Goal: Communication & Community: Ask a question

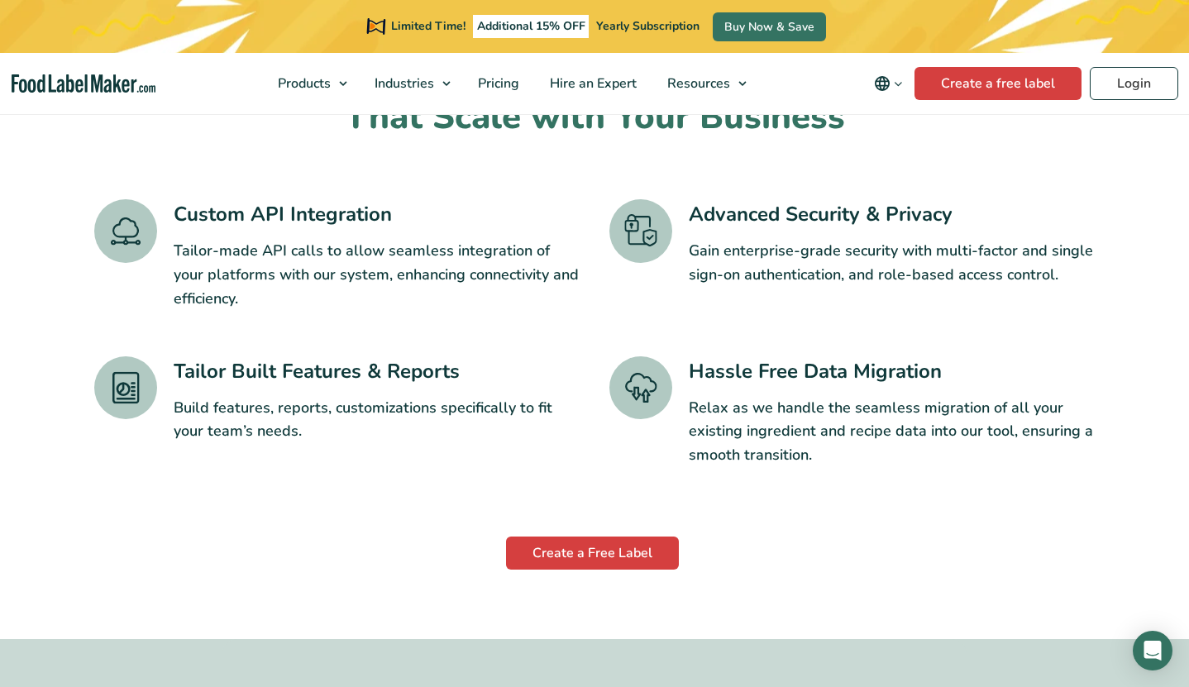
scroll to position [2728, 0]
click at [1118, 76] on link "Login" at bounding box center [1134, 83] width 88 height 33
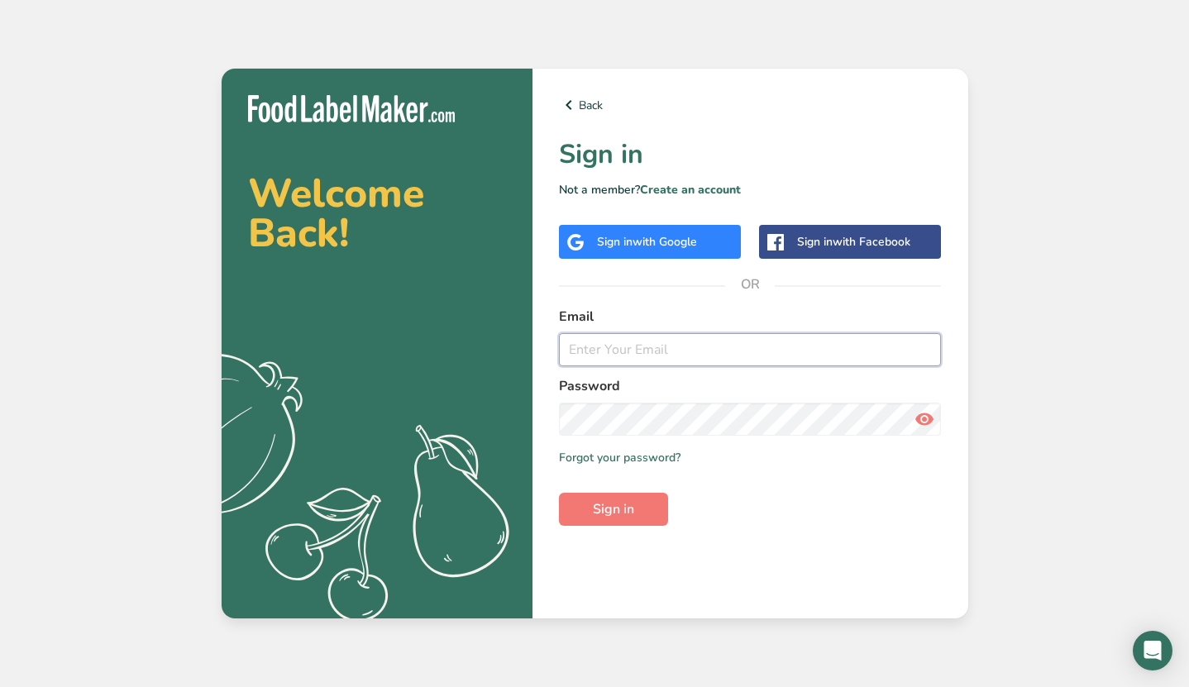
click at [663, 343] on input "email" at bounding box center [750, 349] width 383 height 33
type input "[EMAIL_ADDRESS][DOMAIN_NAME]"
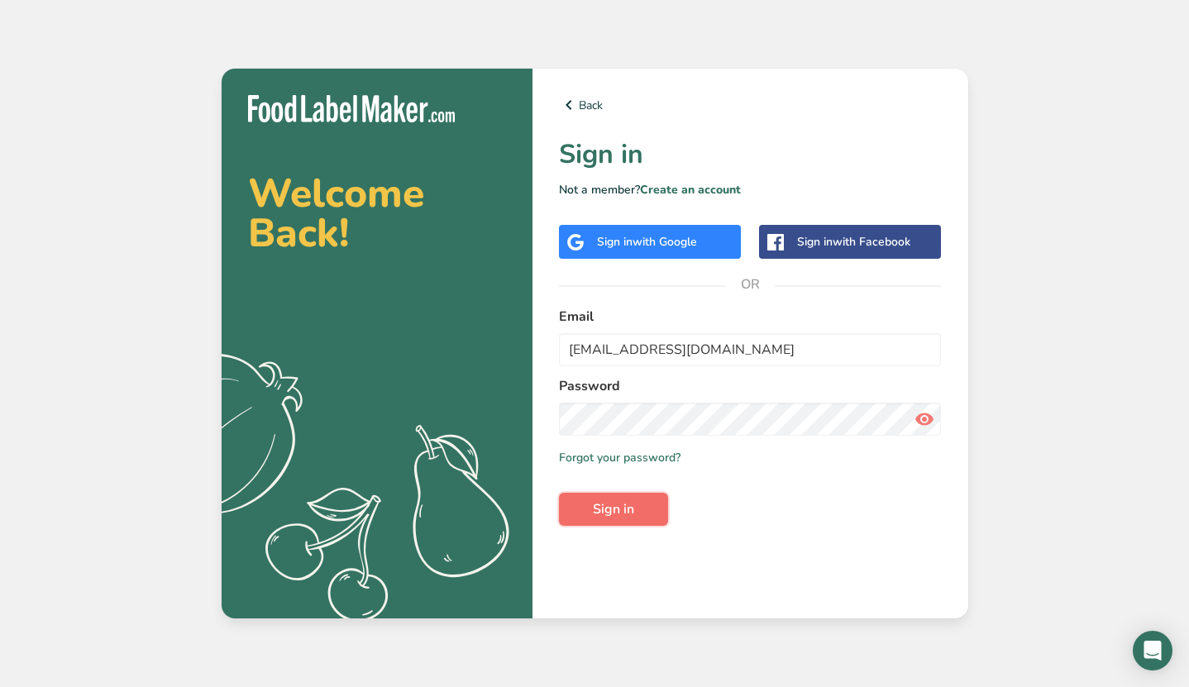
click at [601, 497] on button "Sign in" at bounding box center [613, 509] width 109 height 33
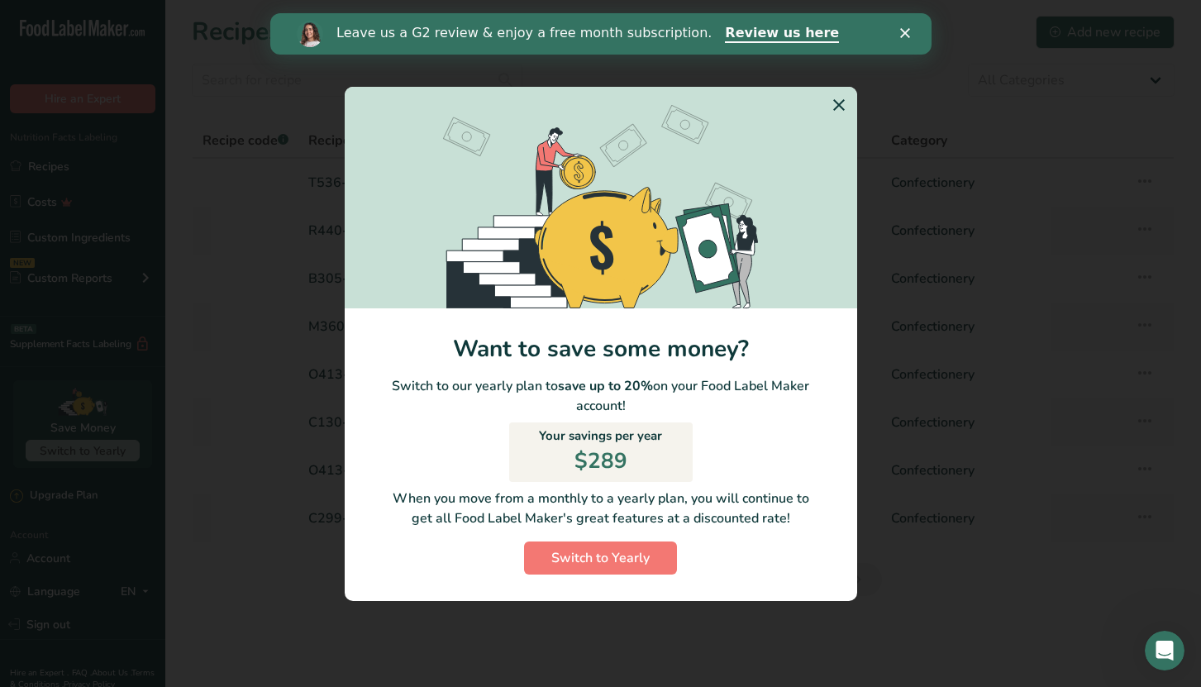
click at [899, 40] on div "Leave us a G2 review & enjoy a free month subscription. Review us here" at bounding box center [600, 34] width 661 height 28
click at [906, 25] on div "Leave us a G2 review & enjoy a free month subscription. Review us here" at bounding box center [600, 34] width 661 height 28
click at [903, 28] on icon "Close" at bounding box center [904, 33] width 10 height 10
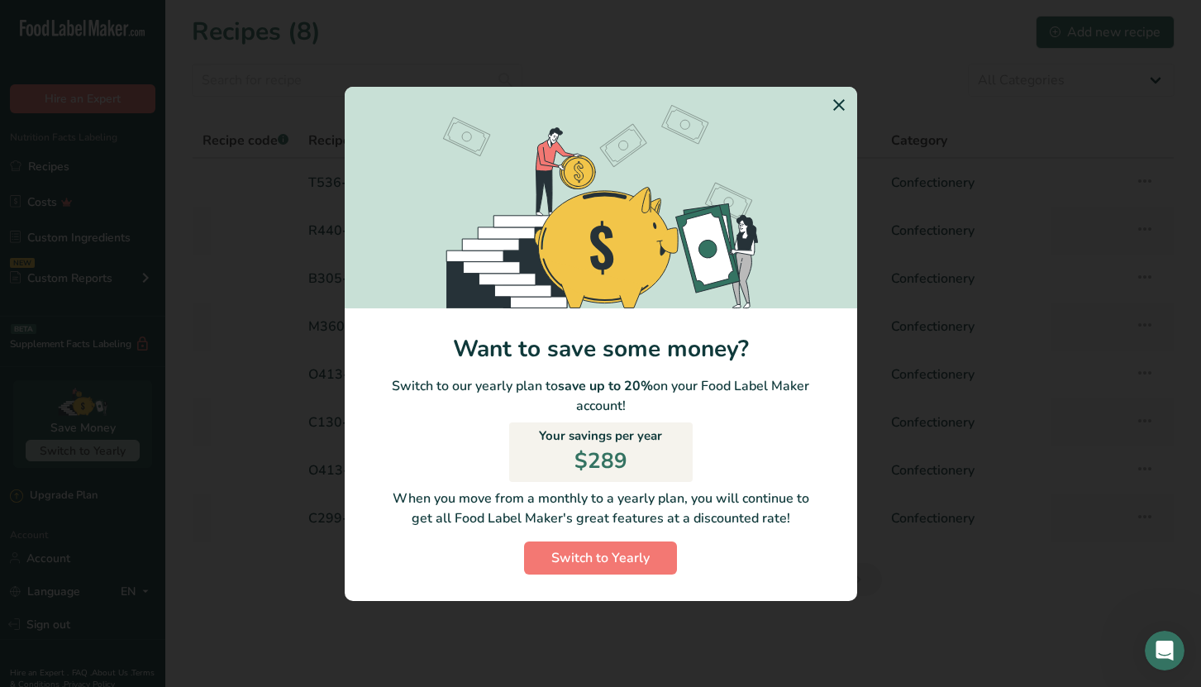
click at [844, 102] on icon "Switch to Yearly Modal" at bounding box center [839, 105] width 20 height 30
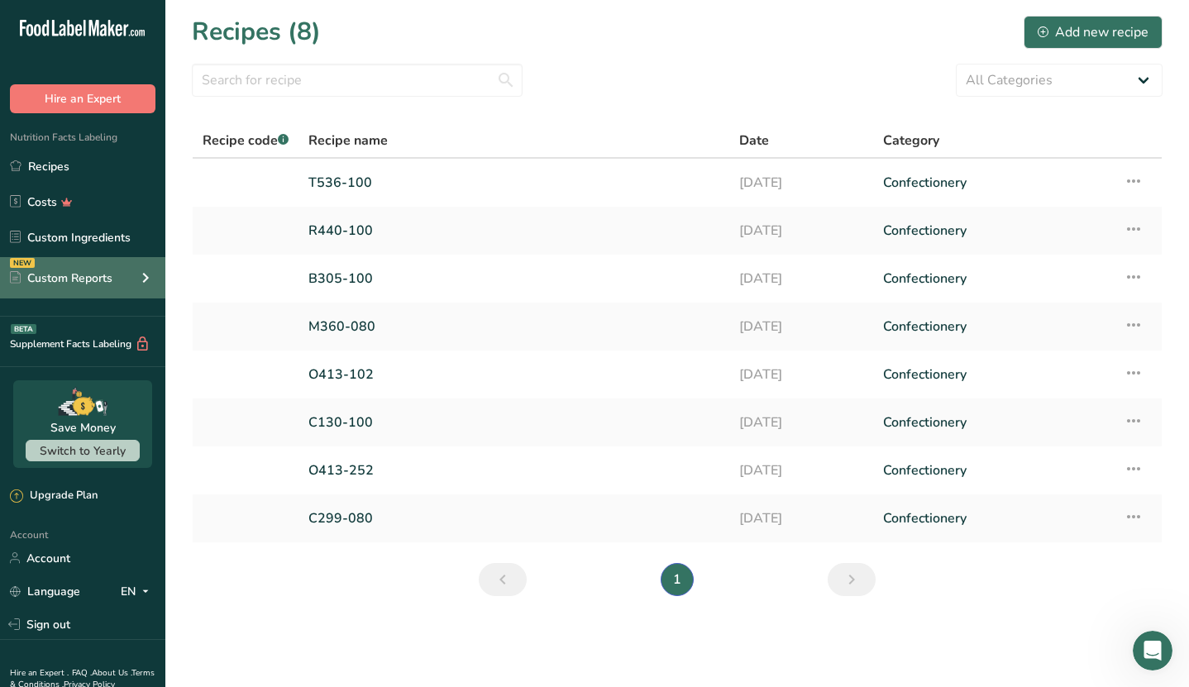
scroll to position [62, 0]
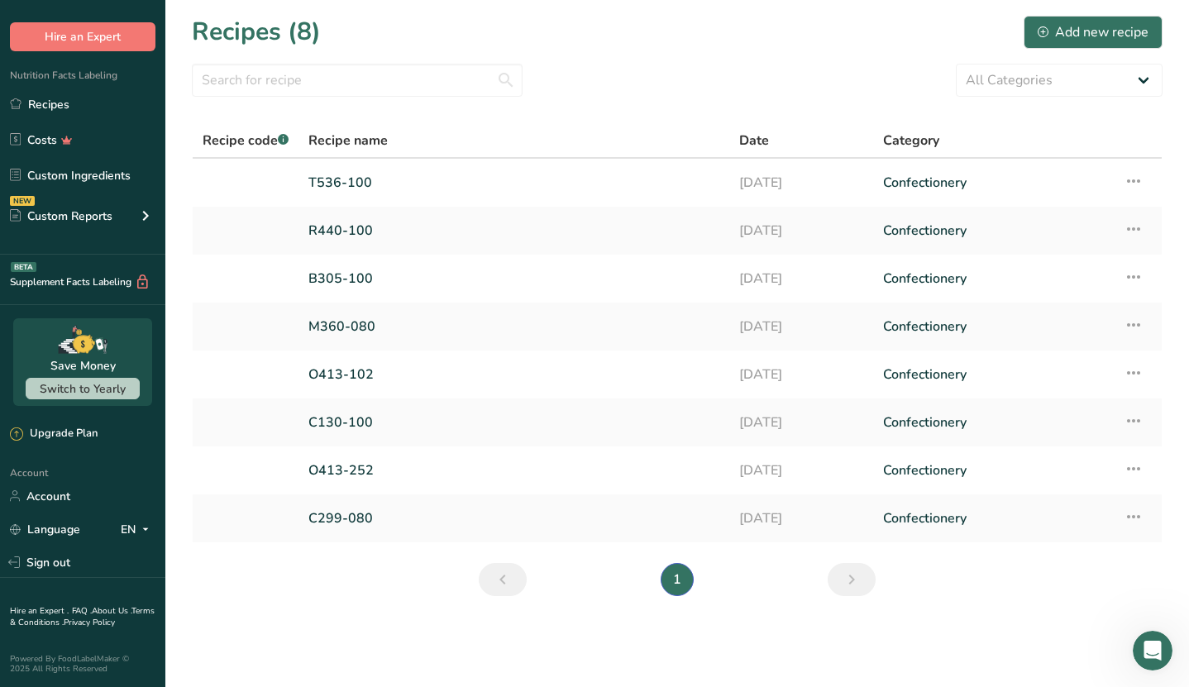
click at [74, 611] on link "FAQ ." at bounding box center [82, 611] width 20 height 12
click at [58, 431] on div "Upgrade Plan" at bounding box center [54, 434] width 88 height 17
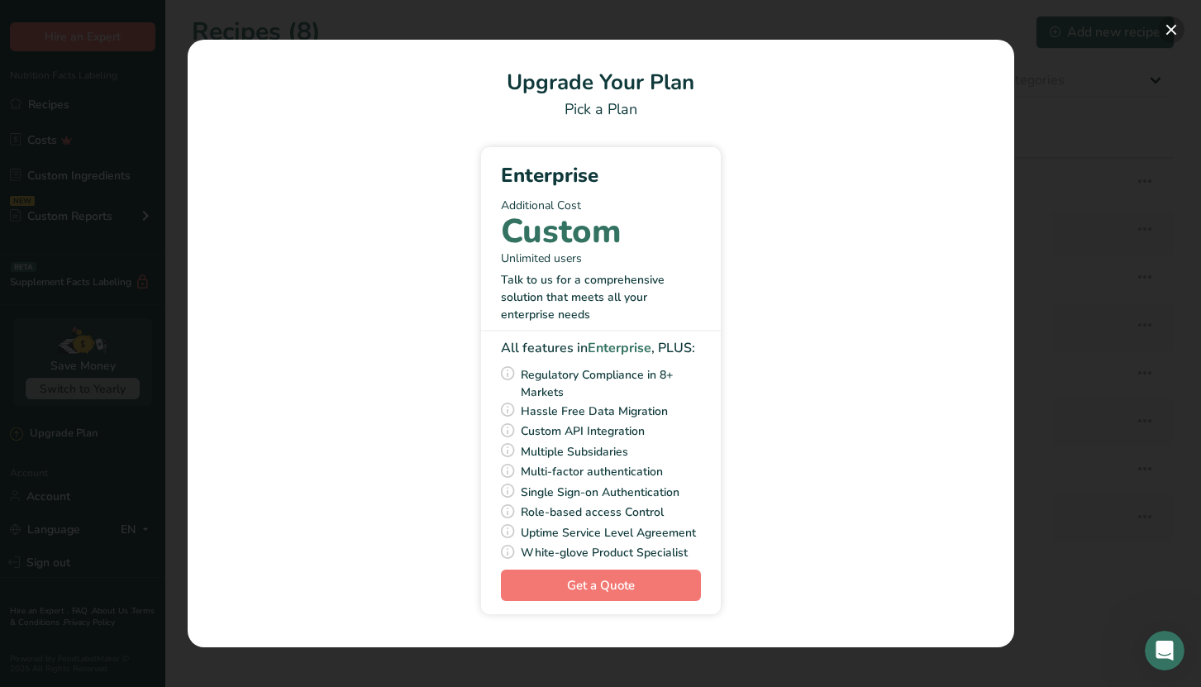
click at [1165, 29] on button "Pick Your Pricing Plan Modal" at bounding box center [1171, 30] width 26 height 26
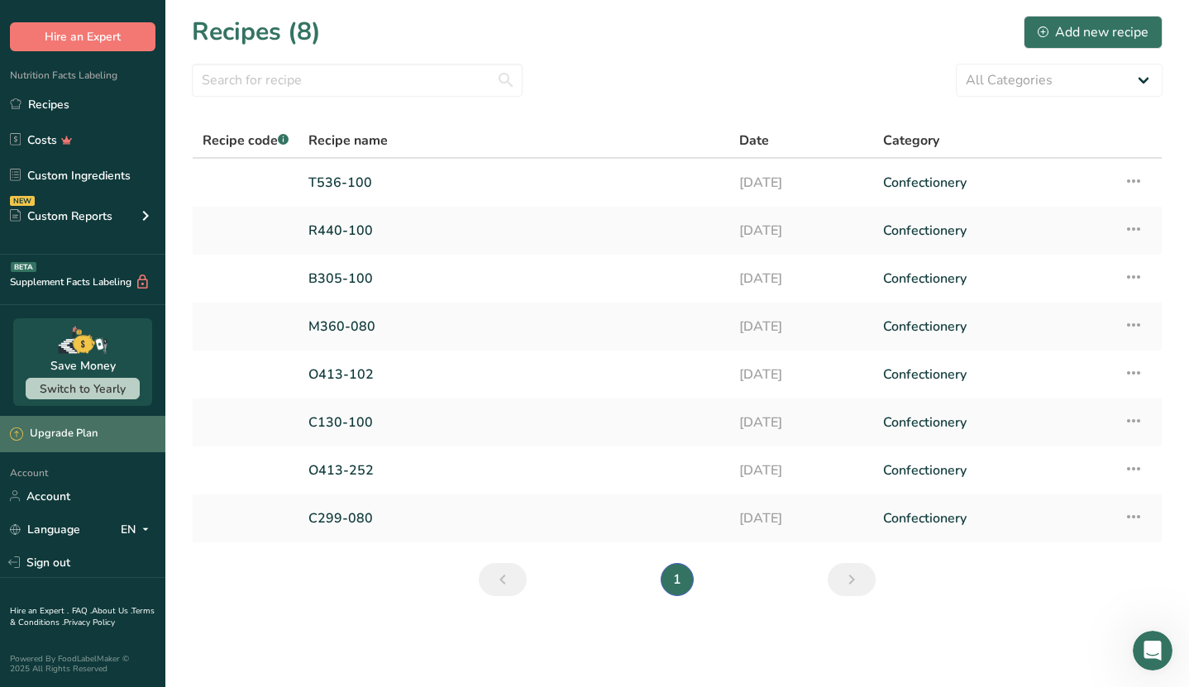
click at [51, 428] on div "Upgrade Plan" at bounding box center [54, 434] width 88 height 17
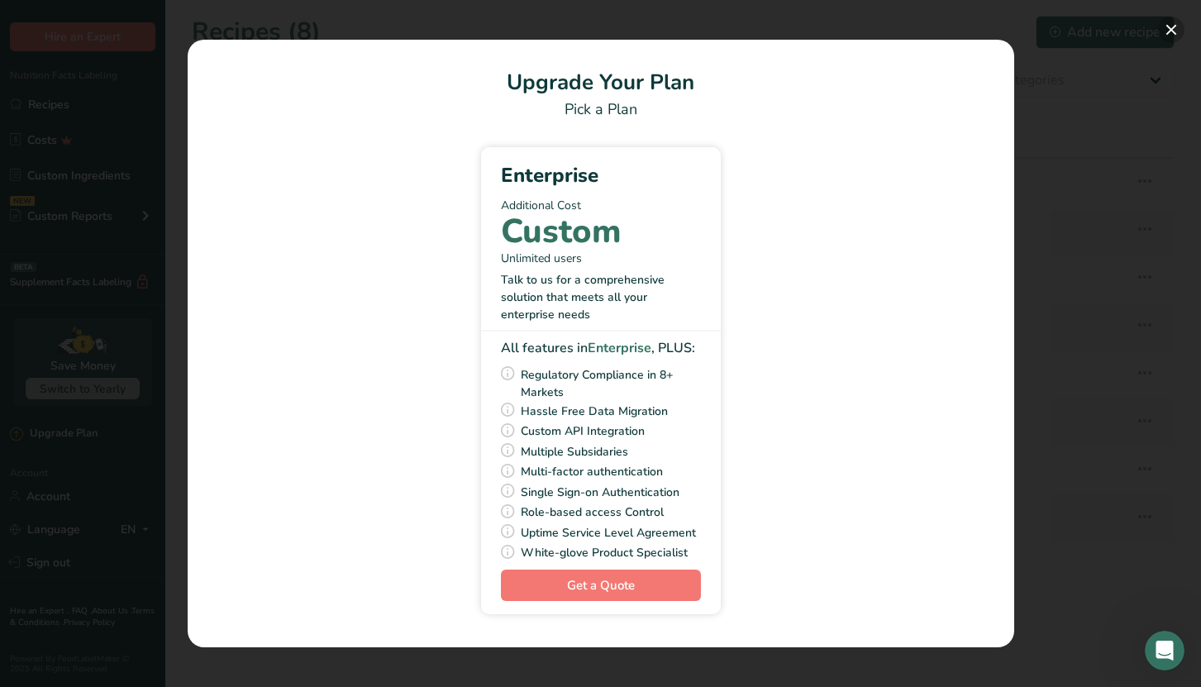
click at [1169, 22] on button "Pick Your Pricing Plan Modal" at bounding box center [1171, 30] width 26 height 26
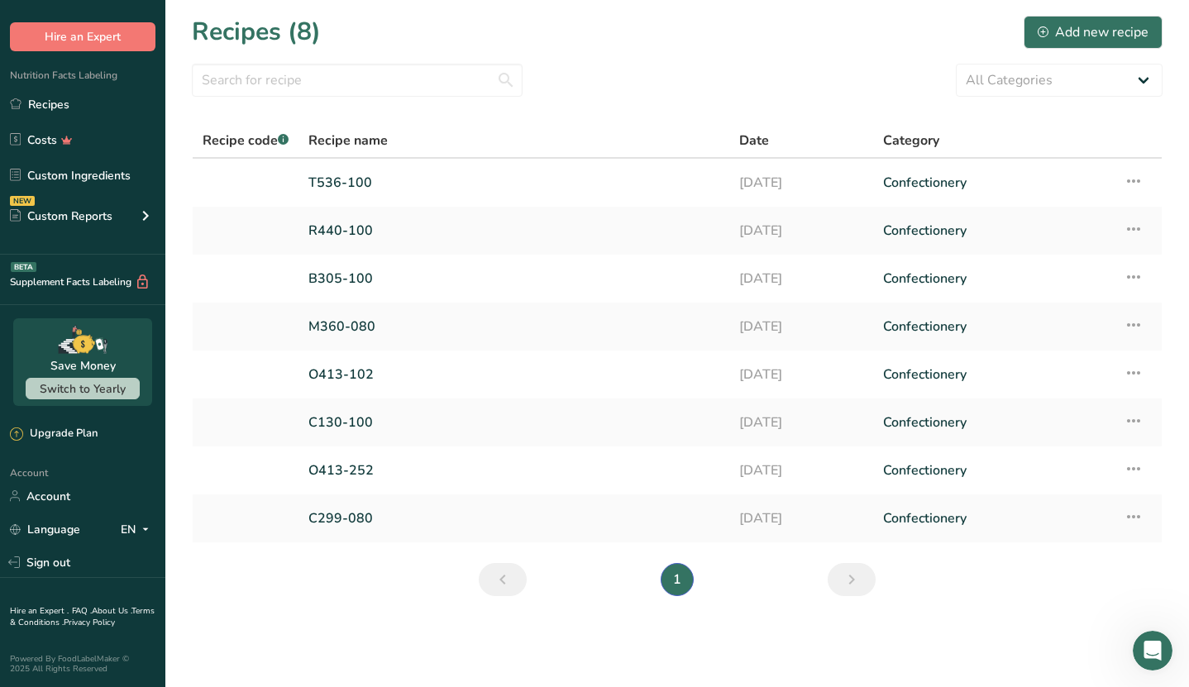
scroll to position [0, 0]
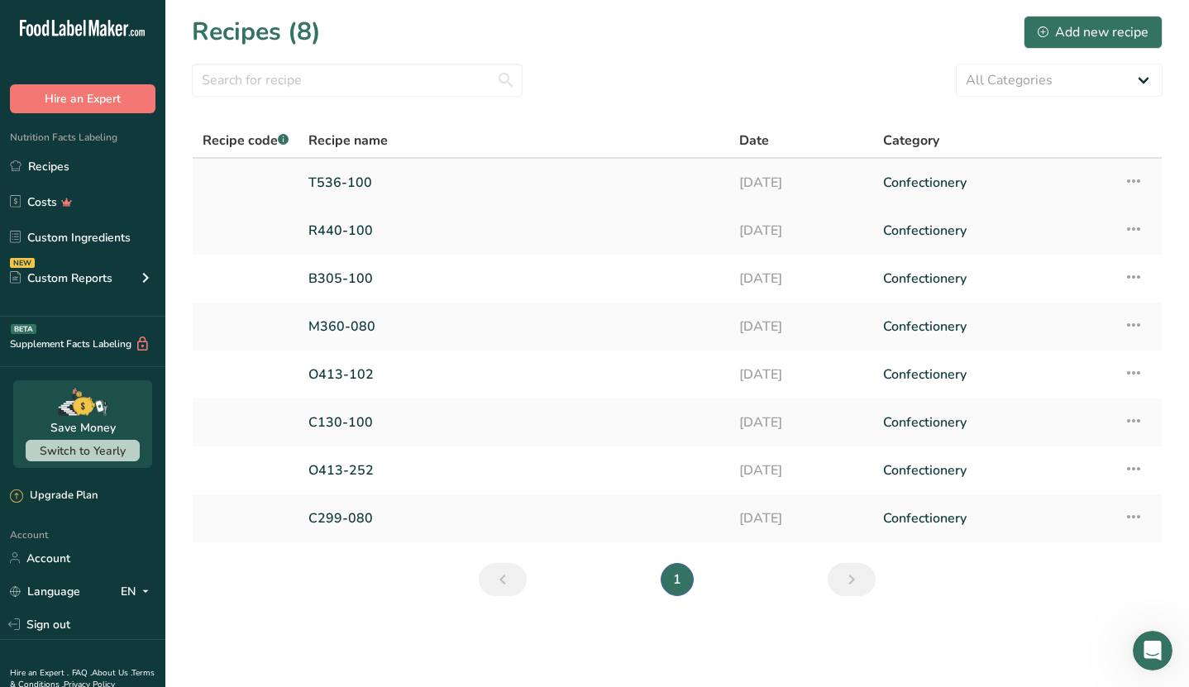
click at [343, 182] on link "T536-100" at bounding box center [513, 182] width 411 height 35
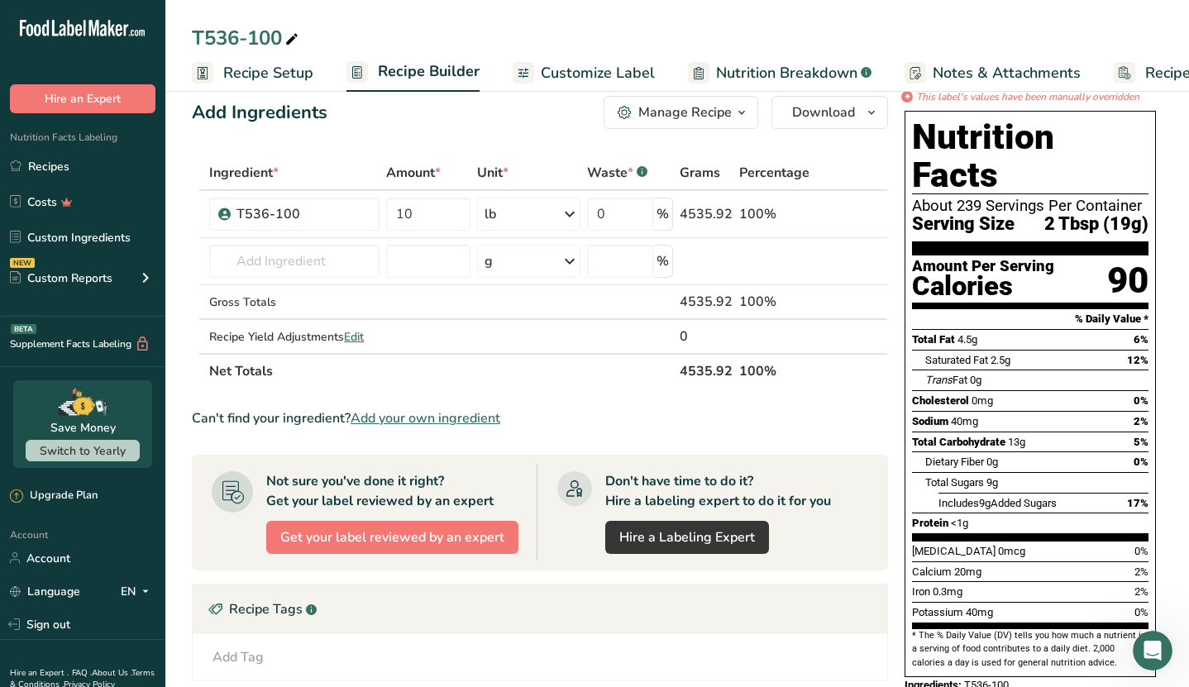
scroll to position [0, 98]
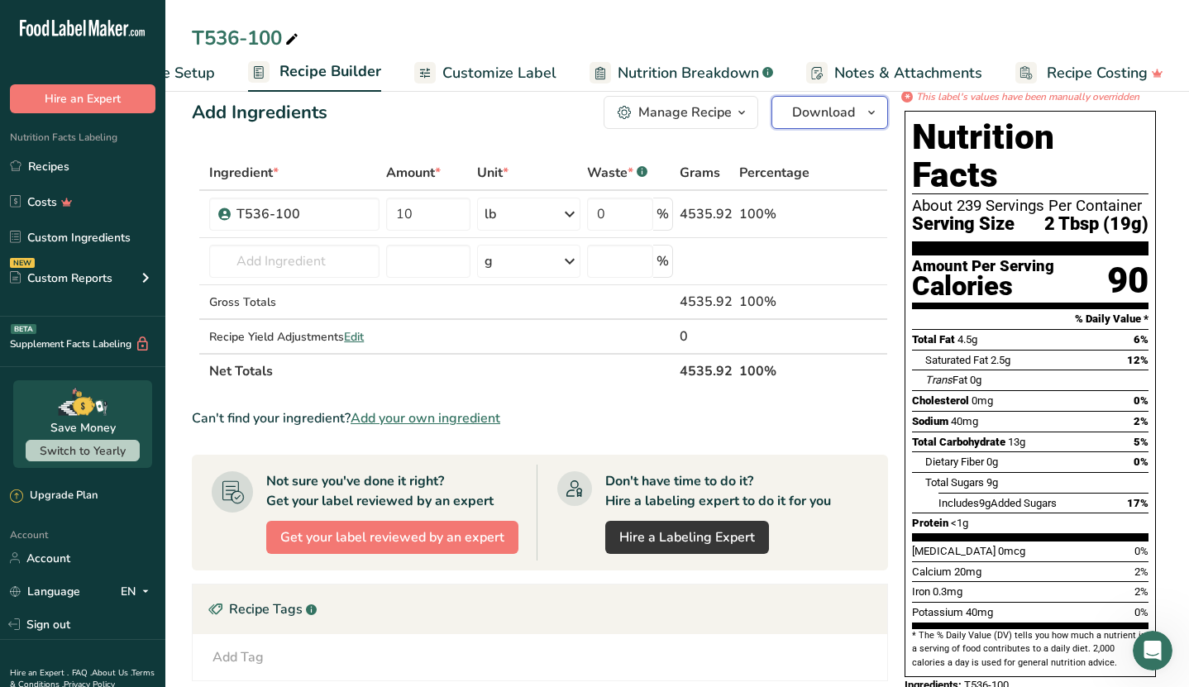
click at [867, 117] on icon "button" at bounding box center [871, 113] width 13 height 21
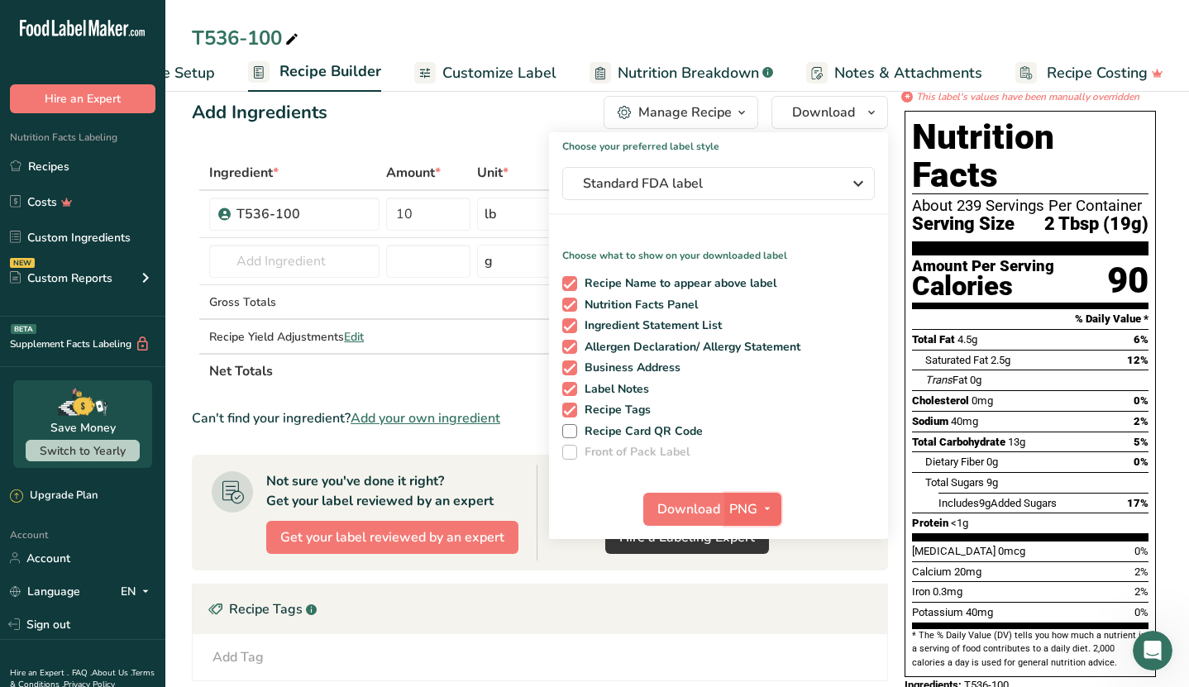
click at [770, 506] on icon "button" at bounding box center [767, 508] width 13 height 21
click at [850, 481] on div "Choose your preferred label style Standard FDA label Standard FDA label The mos…" at bounding box center [718, 335] width 339 height 407
click at [990, 0] on div "T536-100 Recipe Setup Recipe Builder Customize Label Nutrition Breakdown .a-a{f…" at bounding box center [676, 46] width 1023 height 92
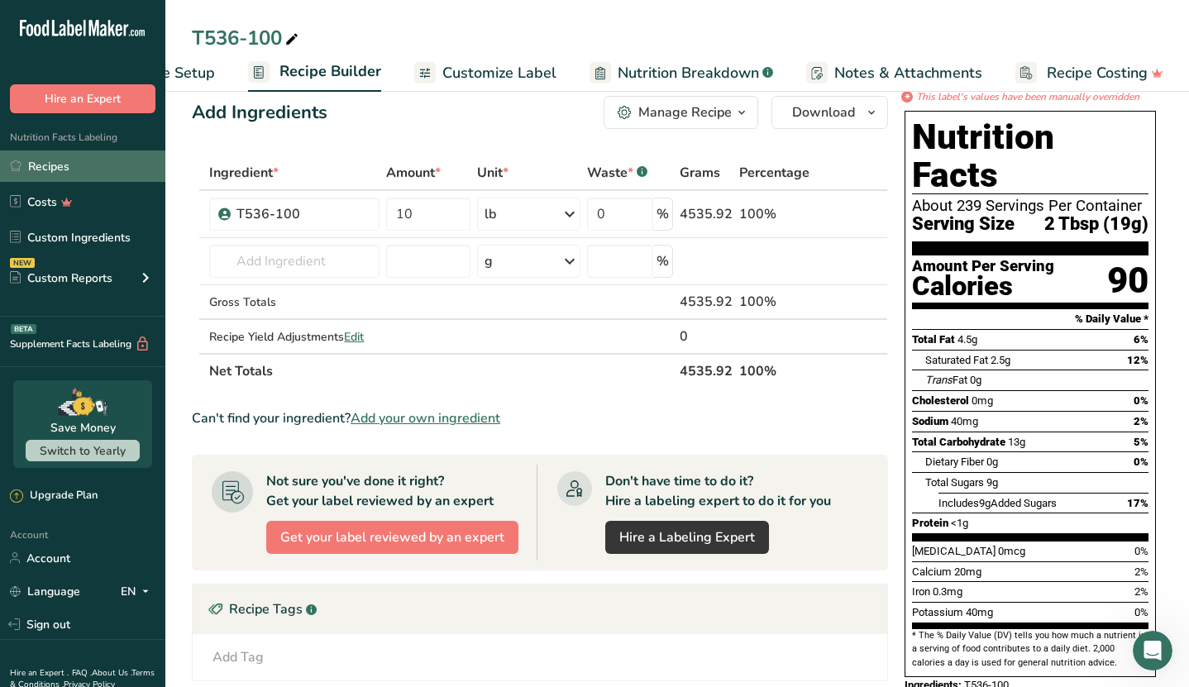
click at [56, 152] on link "Recipes" at bounding box center [82, 165] width 165 height 31
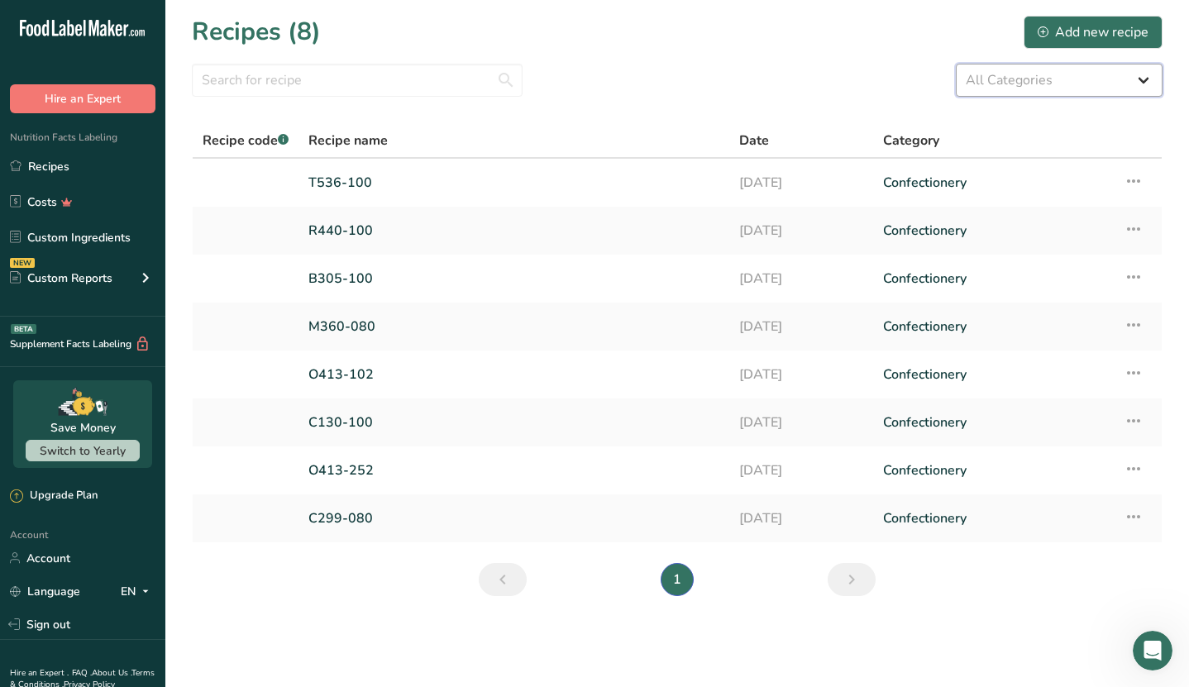
click at [1142, 74] on select "All Categories Baked Goods [GEOGRAPHIC_DATA] Confectionery Cooked Meals, Salads…" at bounding box center [1059, 80] width 207 height 33
click at [868, 581] on link "Next page" at bounding box center [852, 579] width 48 height 33
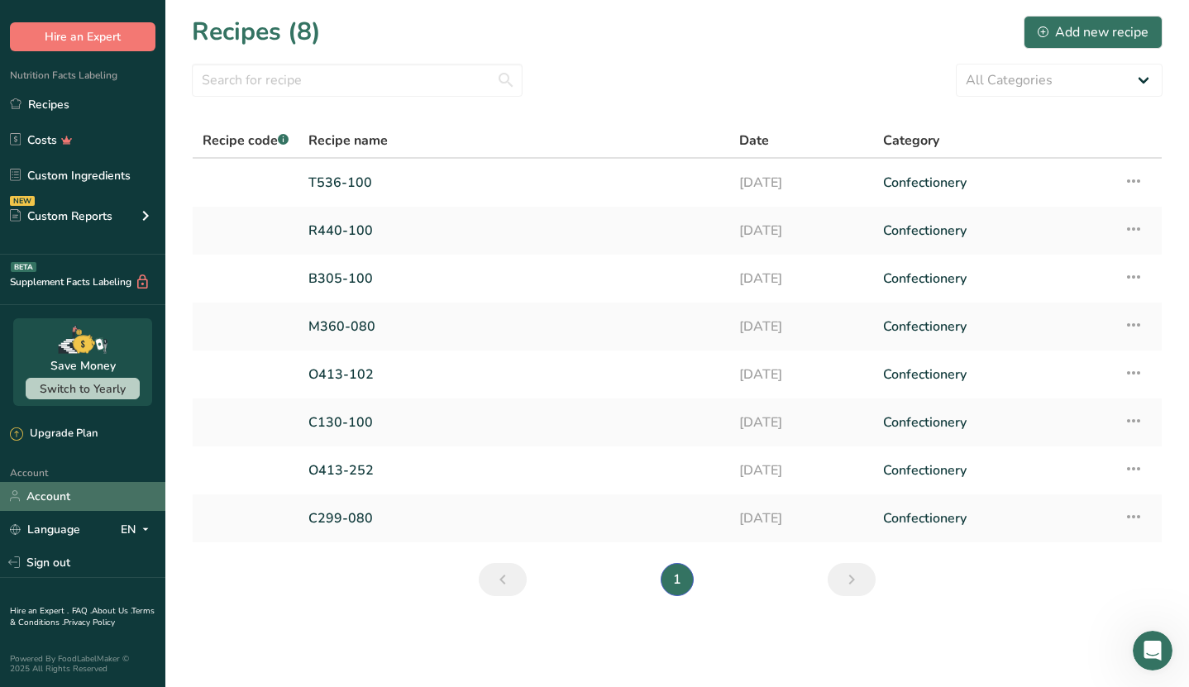
click at [44, 495] on link "Account" at bounding box center [82, 496] width 165 height 29
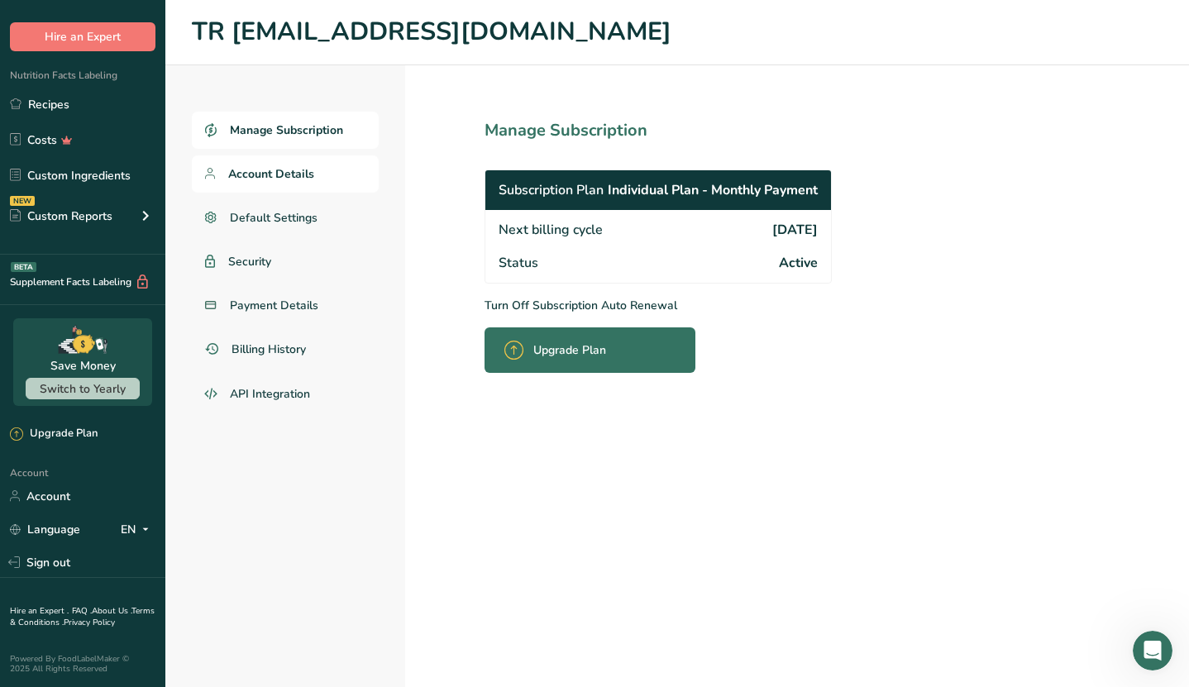
click at [292, 170] on span "Account Details" at bounding box center [271, 173] width 86 height 17
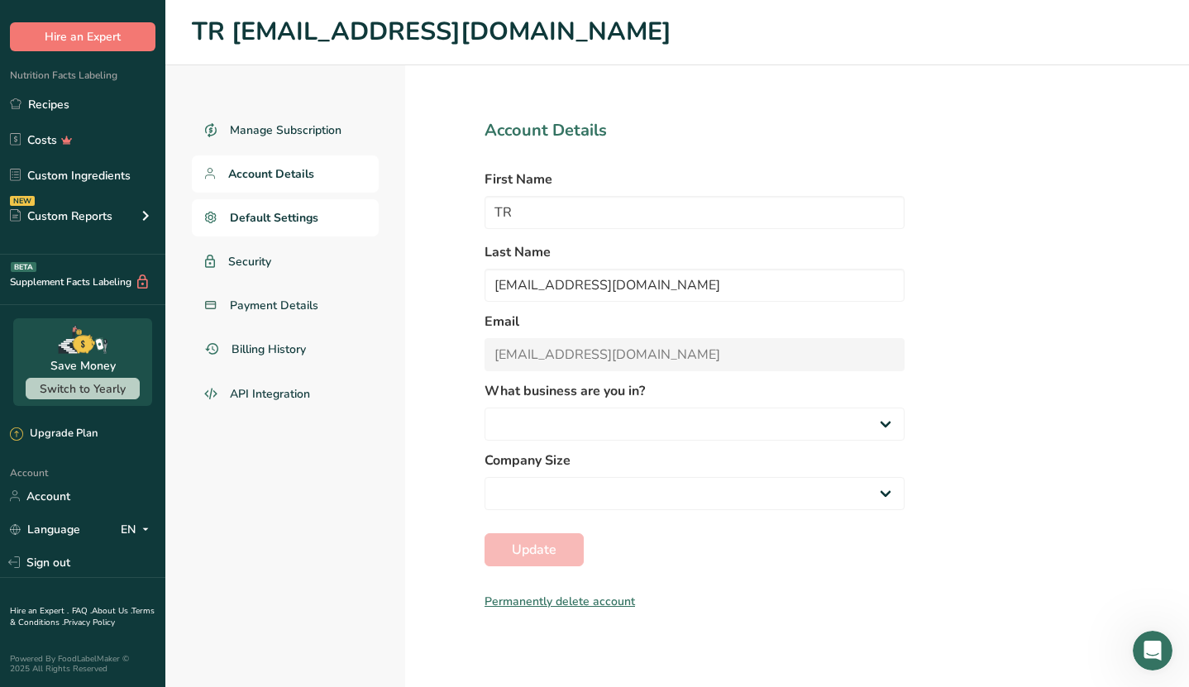
select select "3"
click at [255, 389] on span "API Integration" at bounding box center [270, 393] width 81 height 17
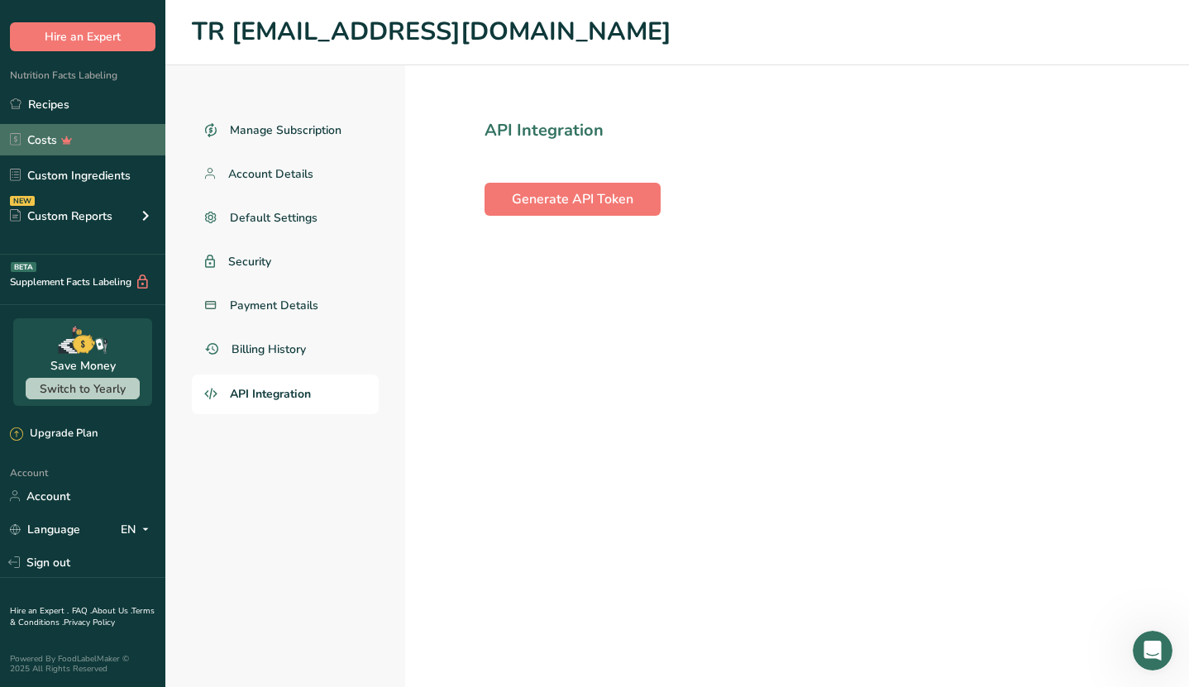
click at [50, 137] on link "Costs" at bounding box center [82, 139] width 165 height 31
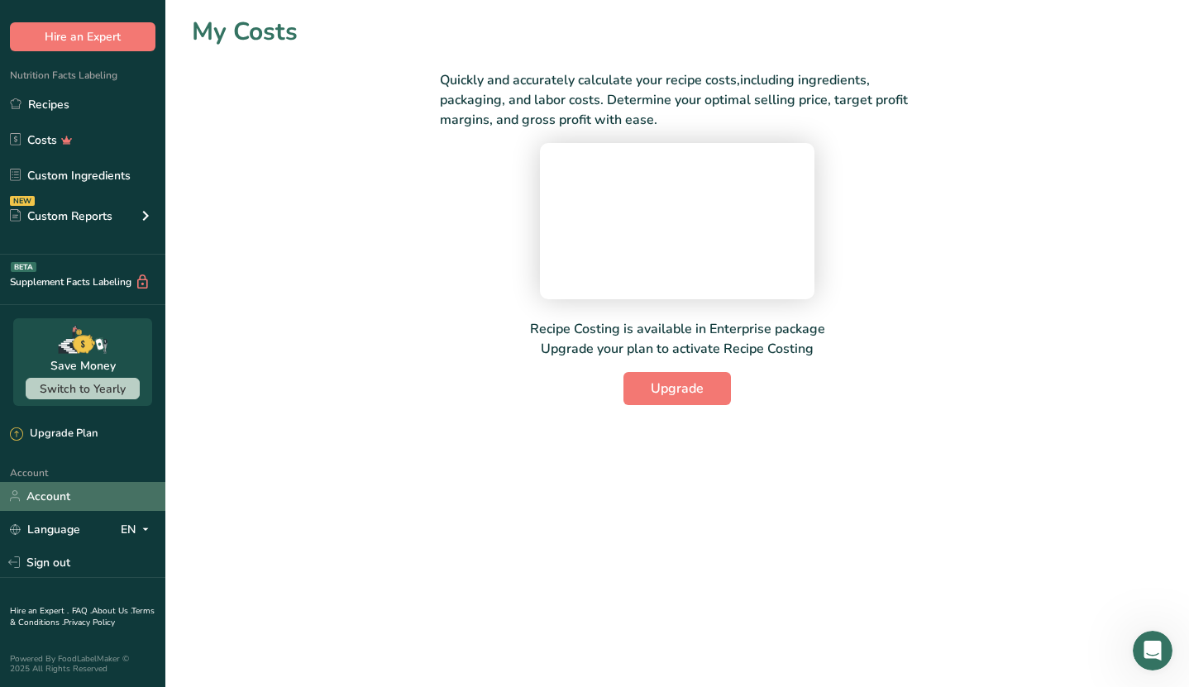
click at [64, 501] on link "Account" at bounding box center [82, 496] width 165 height 29
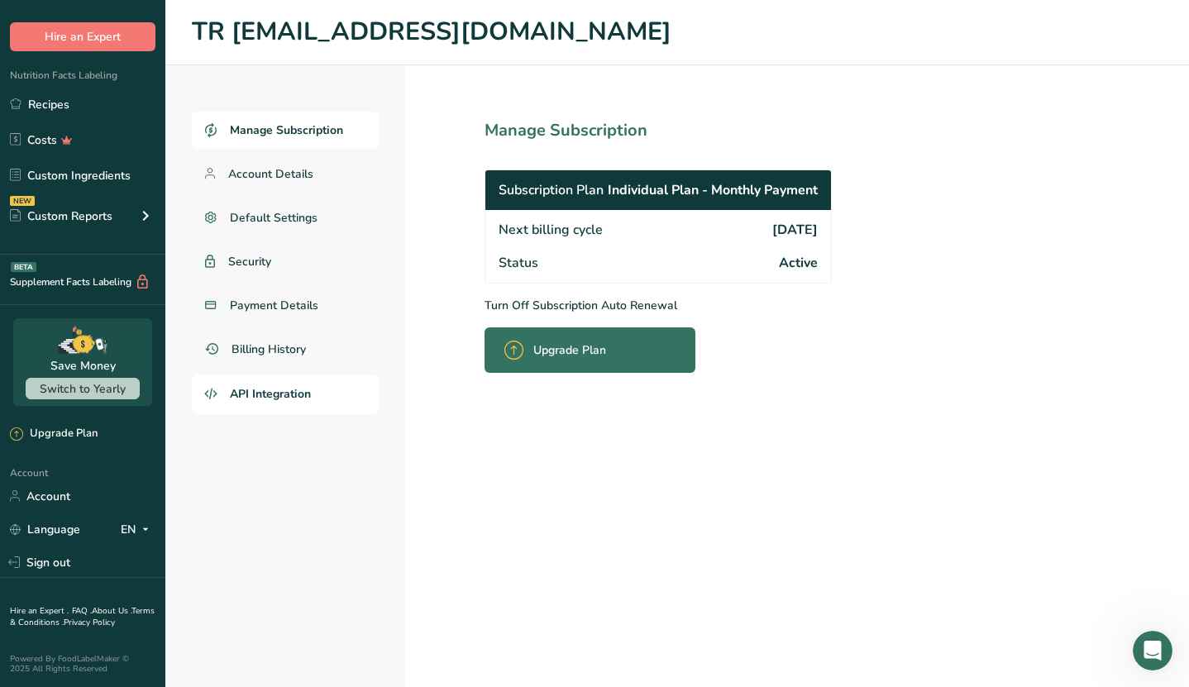
click at [279, 384] on link "API Integration" at bounding box center [285, 394] width 187 height 40
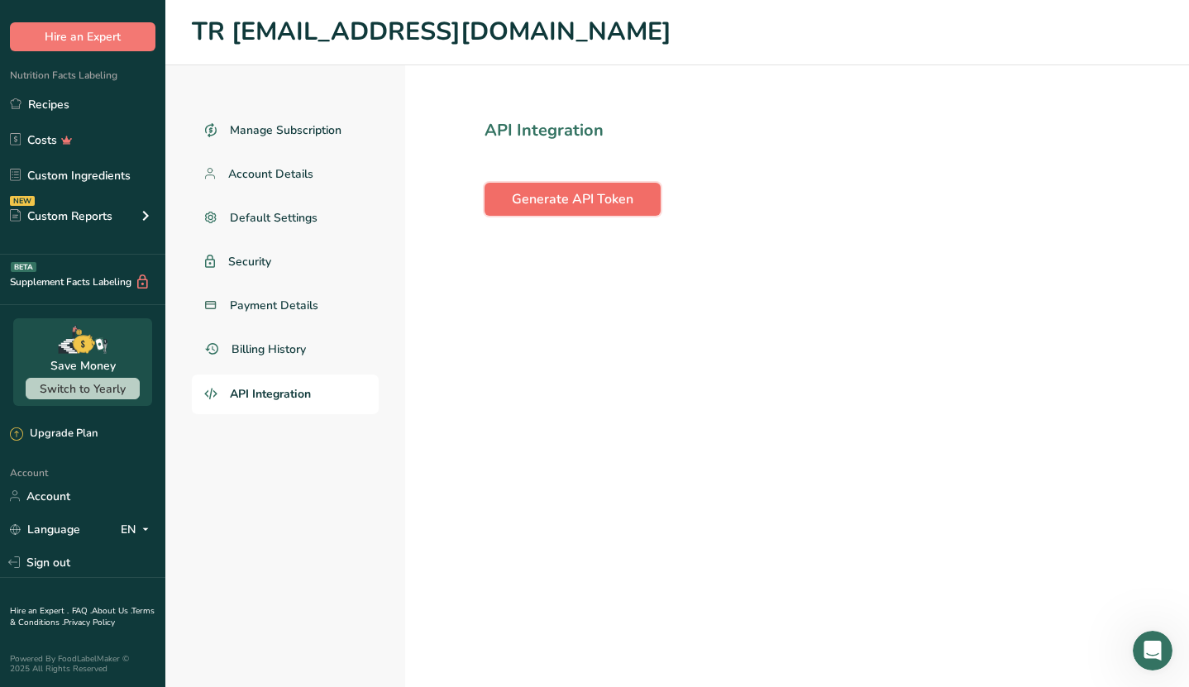
click at [586, 193] on span "Generate API Token" at bounding box center [573, 199] width 122 height 20
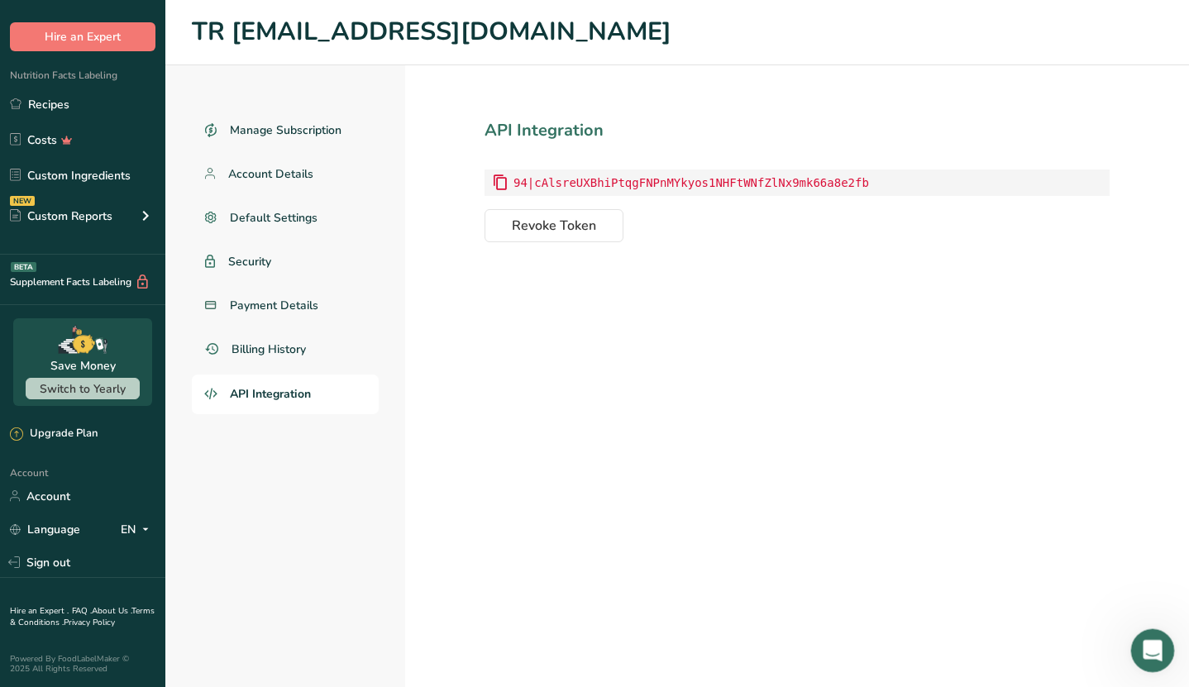
click at [1147, 654] on icon "Open Intercom Messenger" at bounding box center [1150, 648] width 27 height 27
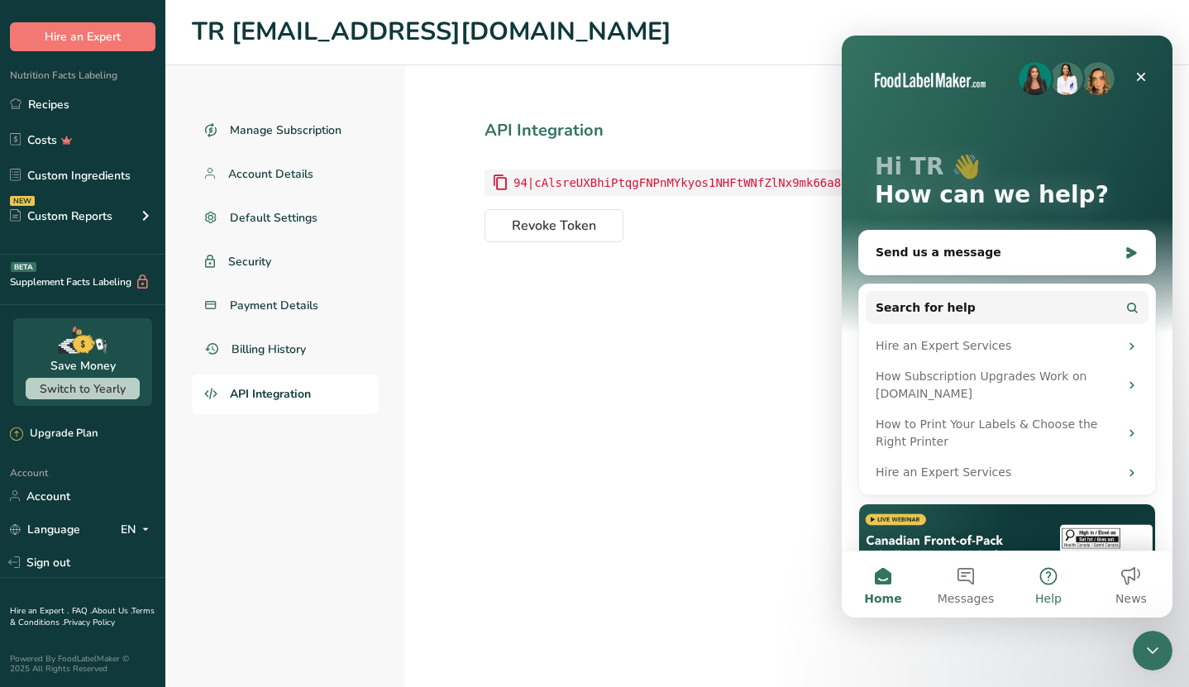
click at [1057, 581] on button "Help" at bounding box center [1048, 584] width 83 height 66
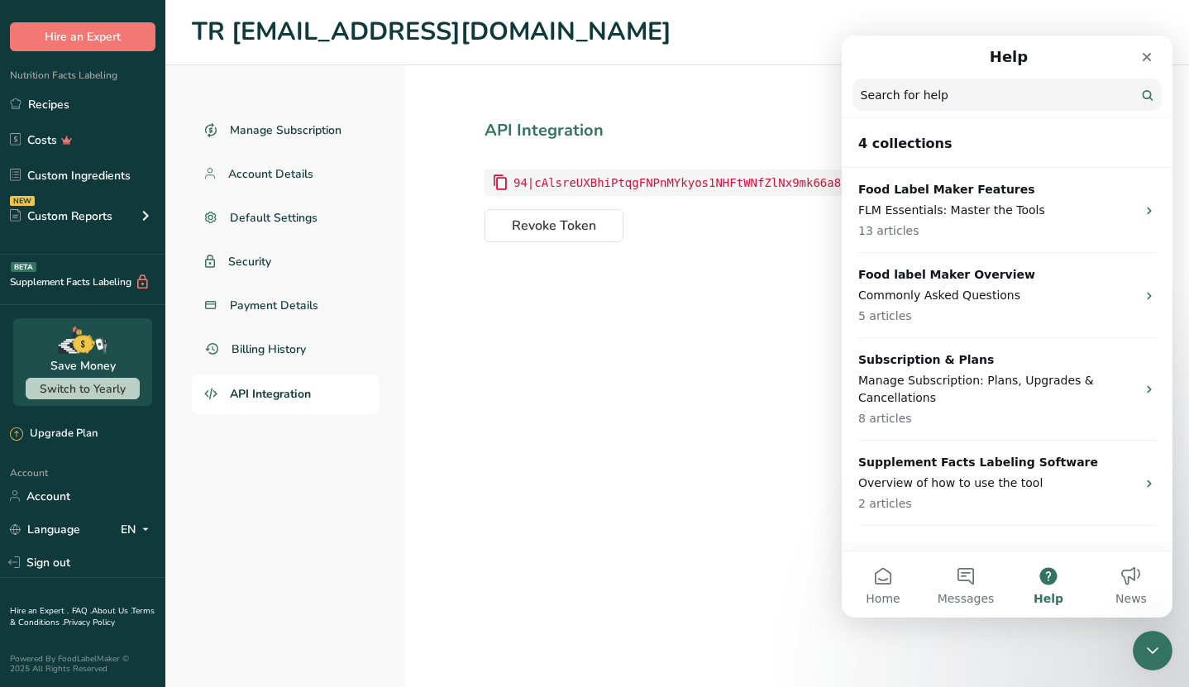
click at [914, 108] on input "Search for help" at bounding box center [1006, 95] width 309 height 32
type input "api"
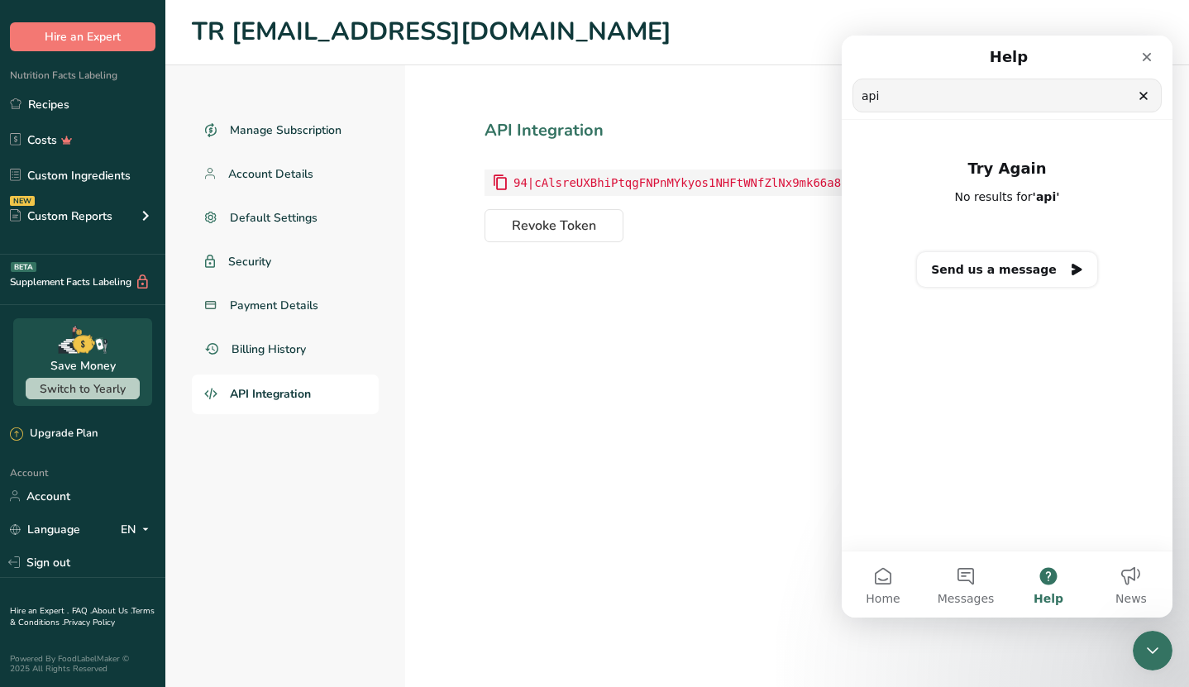
click at [1148, 104] on input "api" at bounding box center [1007, 95] width 308 height 32
click at [1144, 100] on icon "Clear" at bounding box center [1143, 95] width 13 height 13
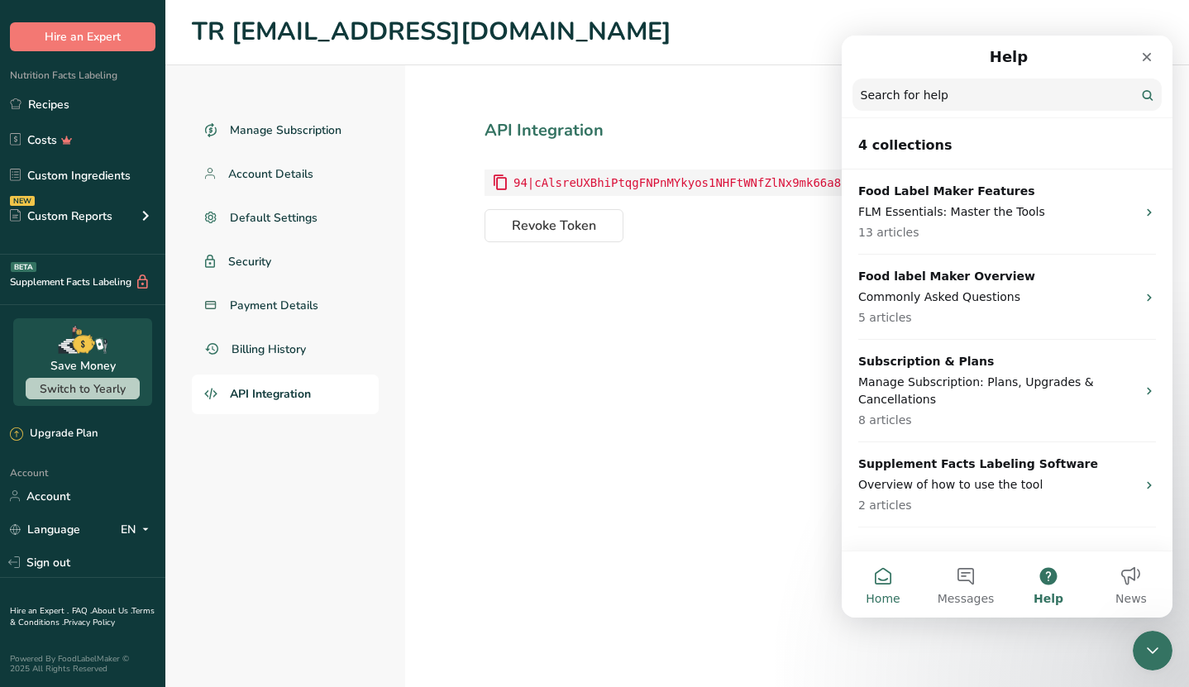
click at [879, 593] on span "Home" at bounding box center [883, 599] width 34 height 12
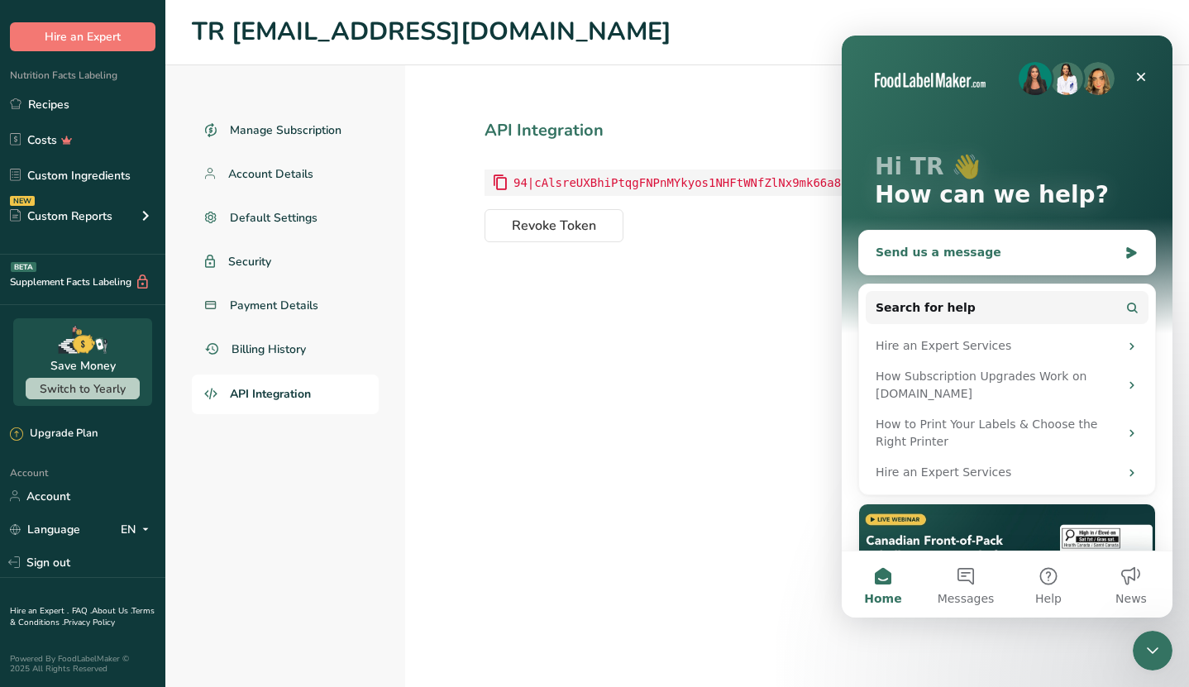
click at [1019, 245] on div "Send us a message" at bounding box center [996, 252] width 242 height 17
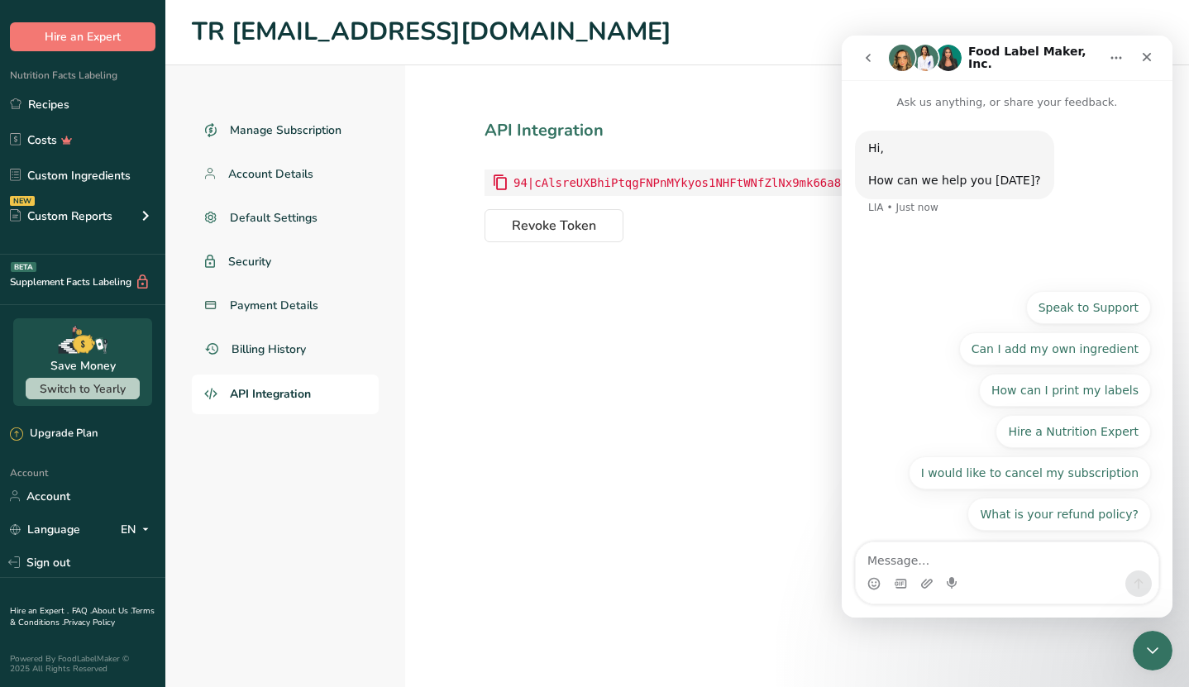
click at [873, 55] on icon "go back" at bounding box center [867, 57] width 13 height 13
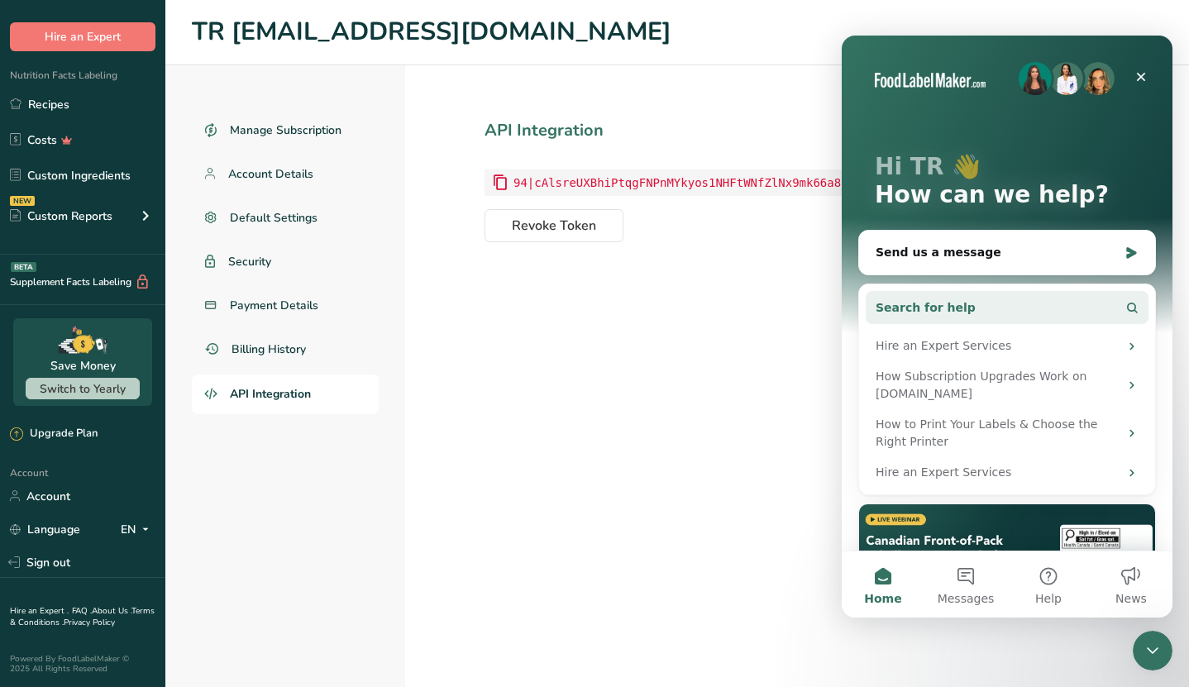
click at [991, 304] on button "Search for help" at bounding box center [1007, 307] width 283 height 33
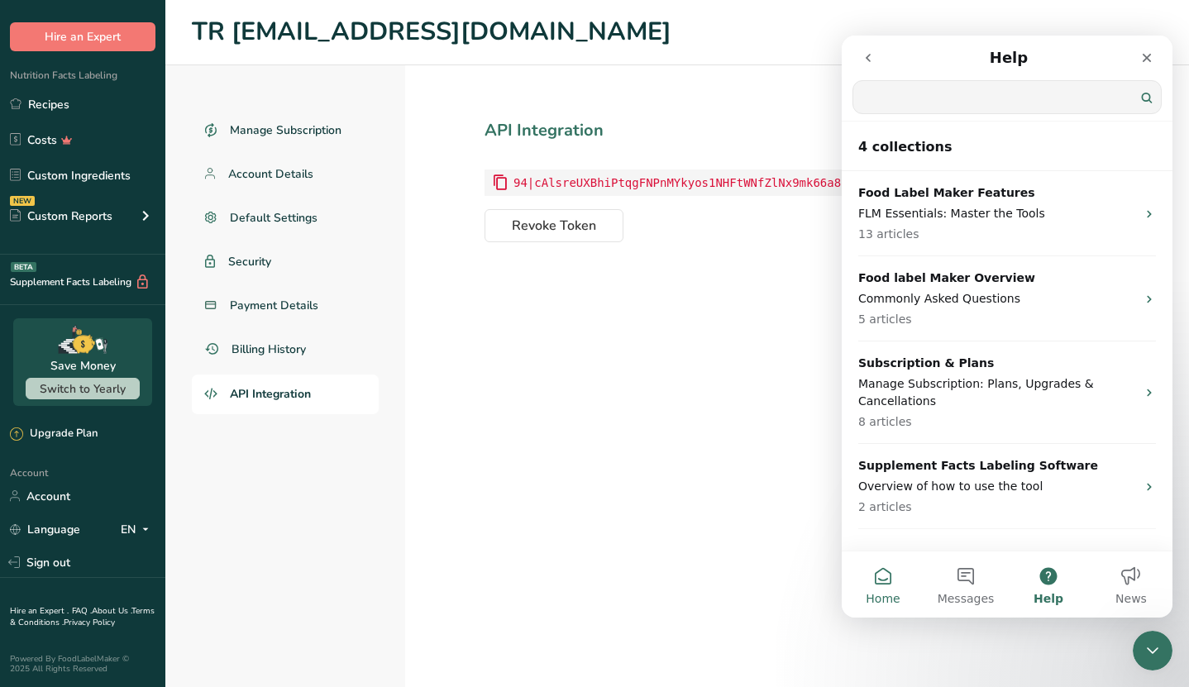
click at [885, 579] on button "Home" at bounding box center [883, 584] width 83 height 66
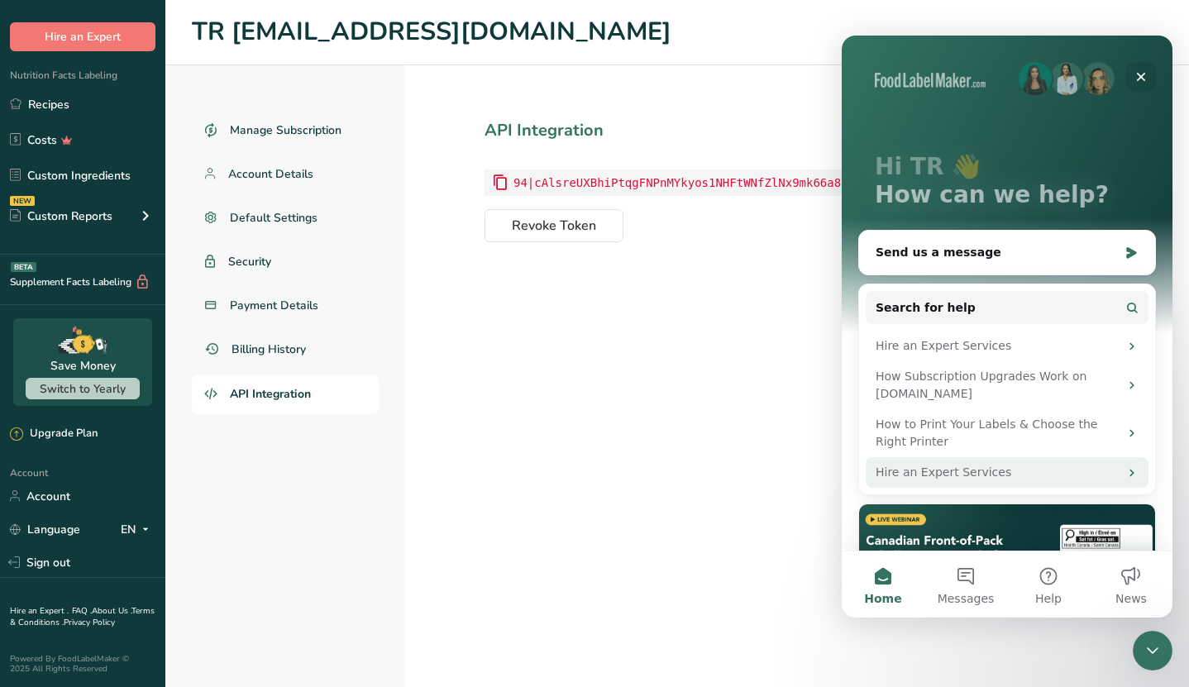
scroll to position [83, 0]
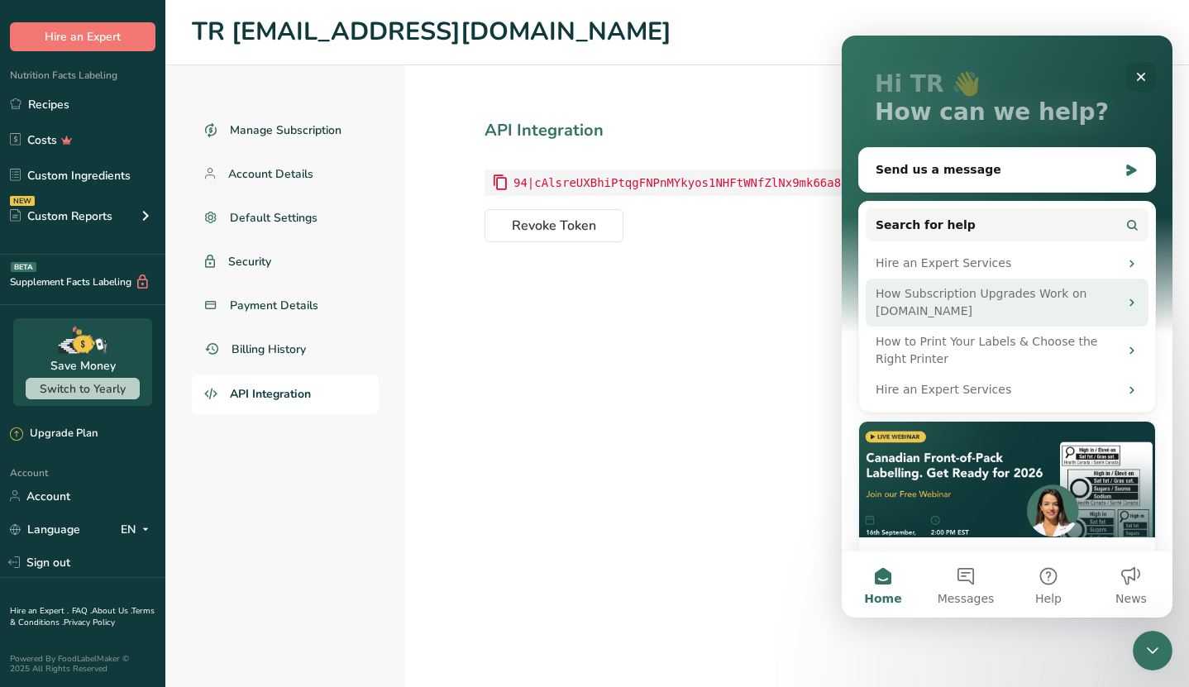
click at [1037, 296] on div "How Subscription Upgrades Work on [DOMAIN_NAME]" at bounding box center [996, 302] width 243 height 35
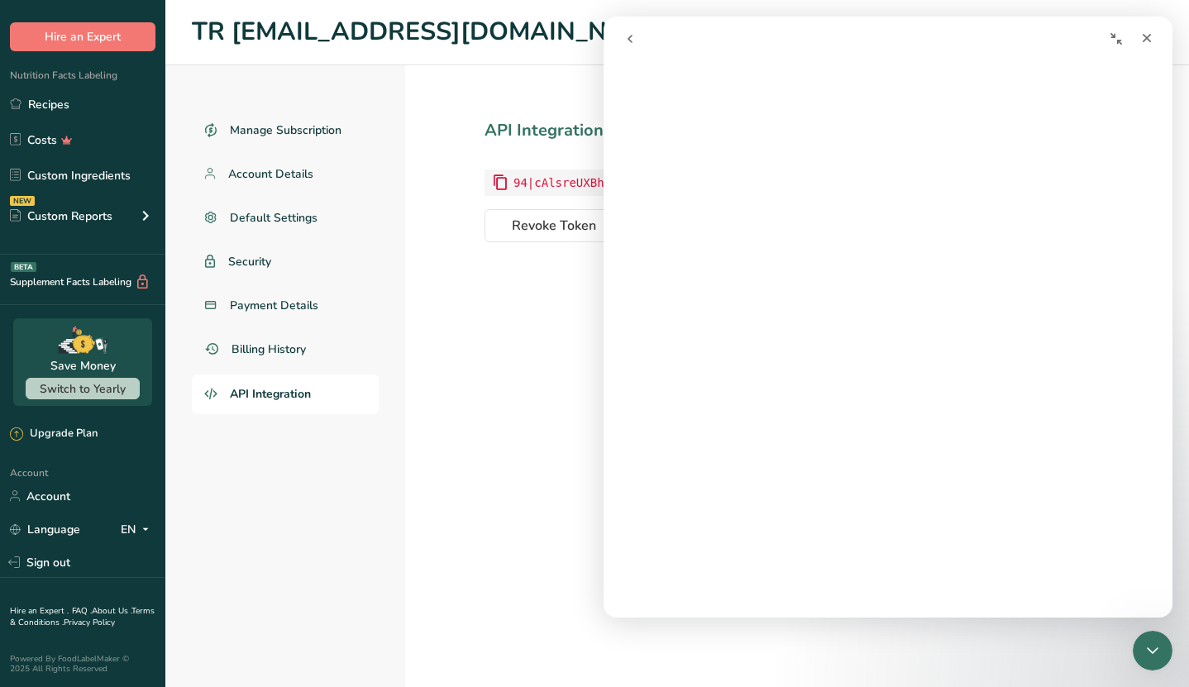
scroll to position [0, 0]
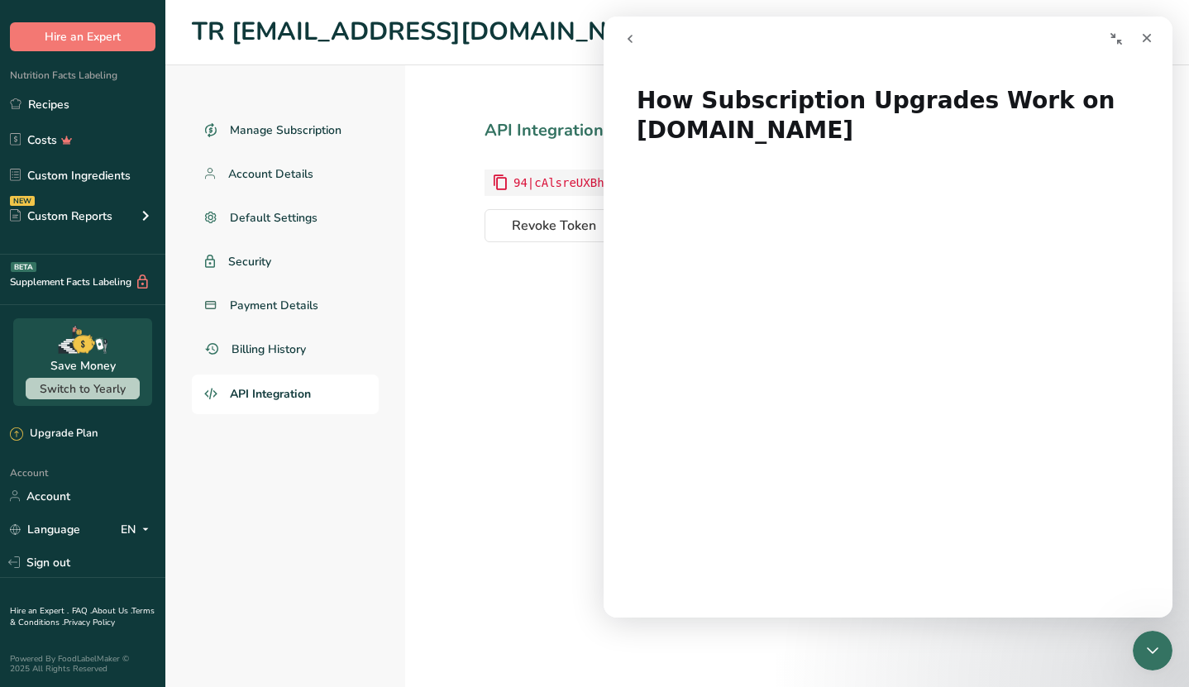
click at [629, 40] on icon "go back" at bounding box center [629, 39] width 5 height 8
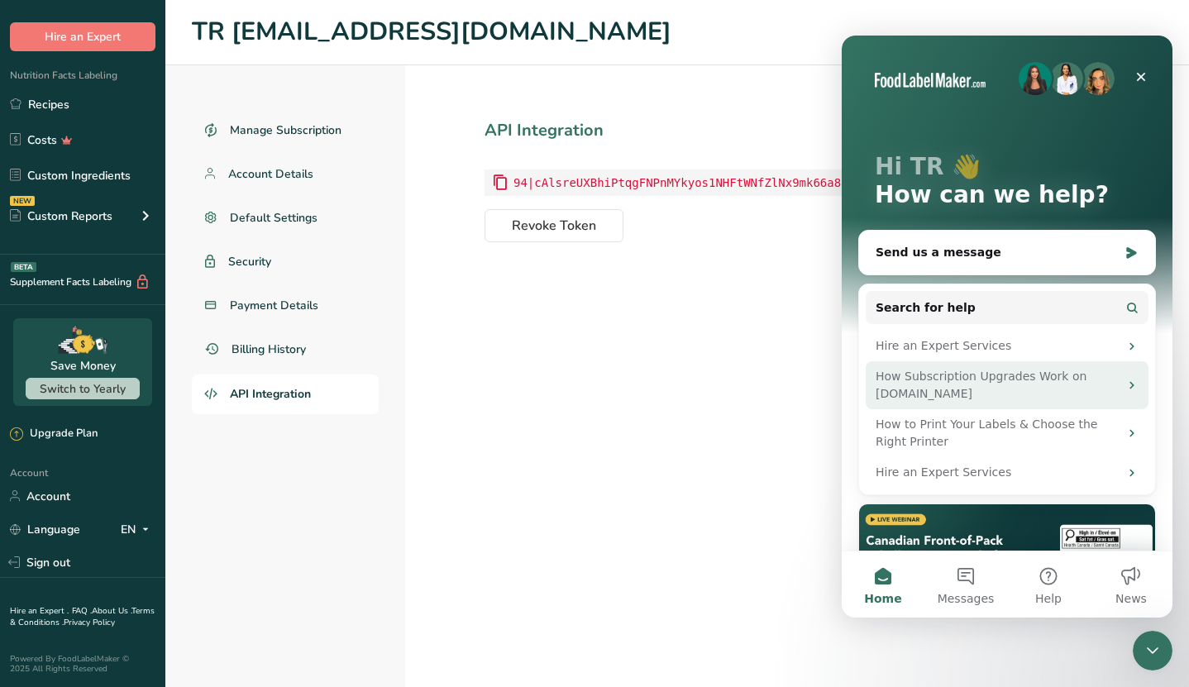
click at [978, 365] on div "How Subscription Upgrades Work on [DOMAIN_NAME]" at bounding box center [1007, 385] width 283 height 48
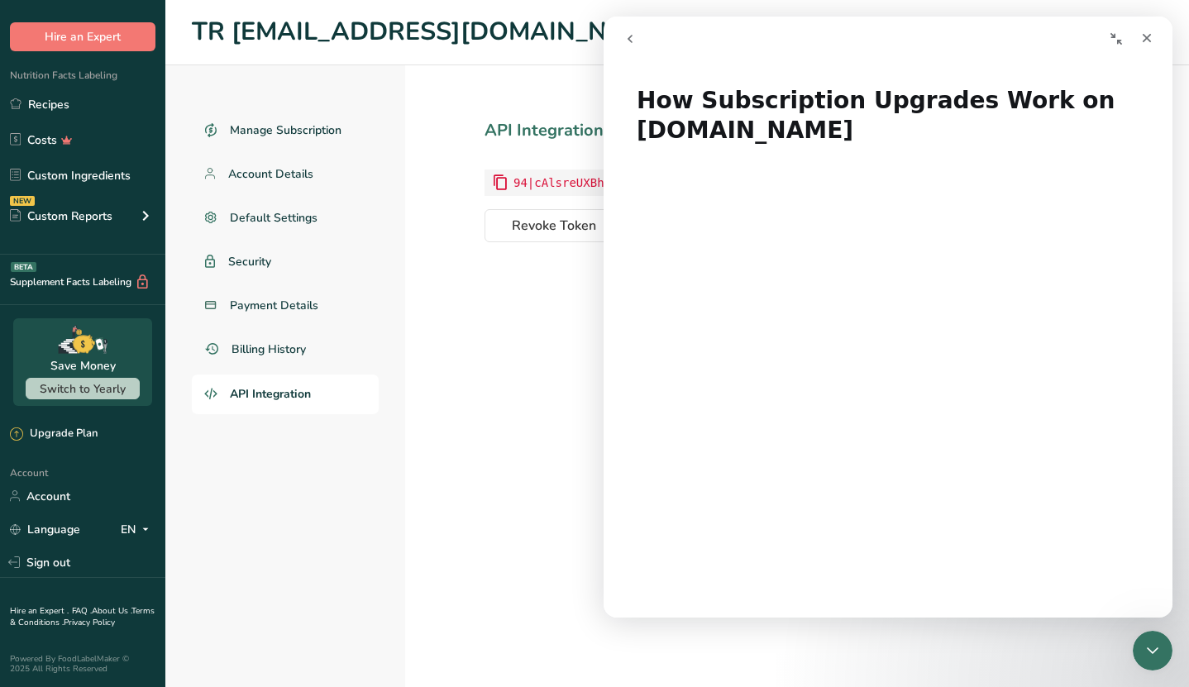
click at [630, 35] on icon "go back" at bounding box center [629, 38] width 13 height 13
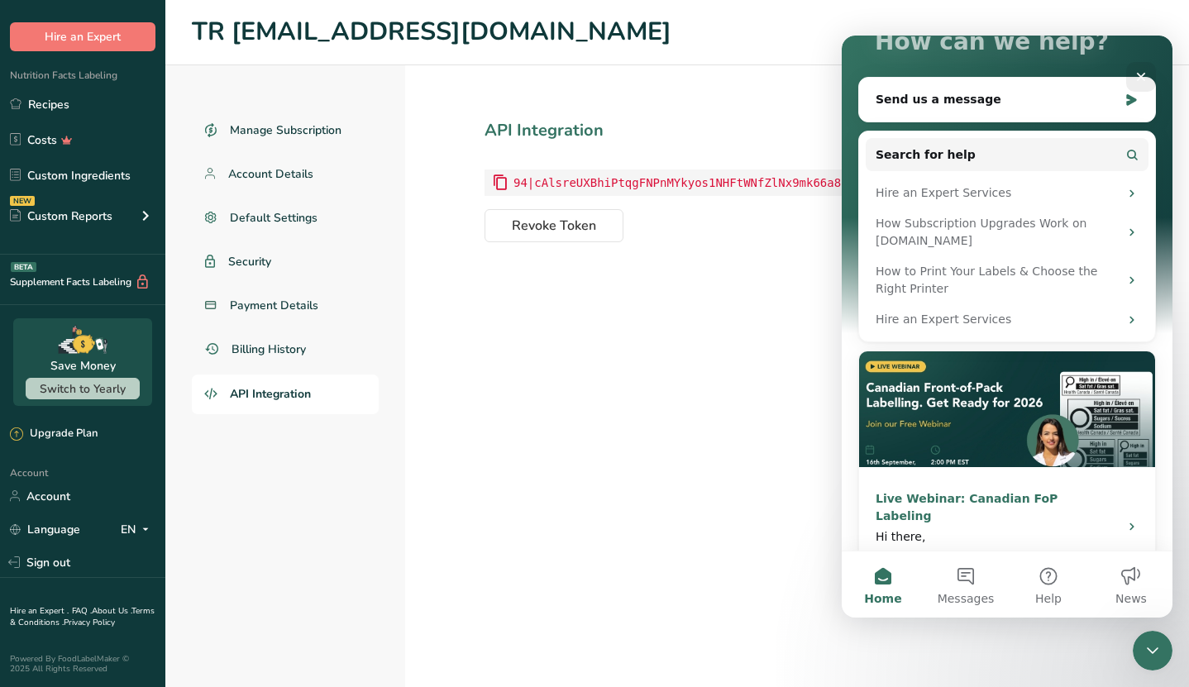
scroll to position [70, 0]
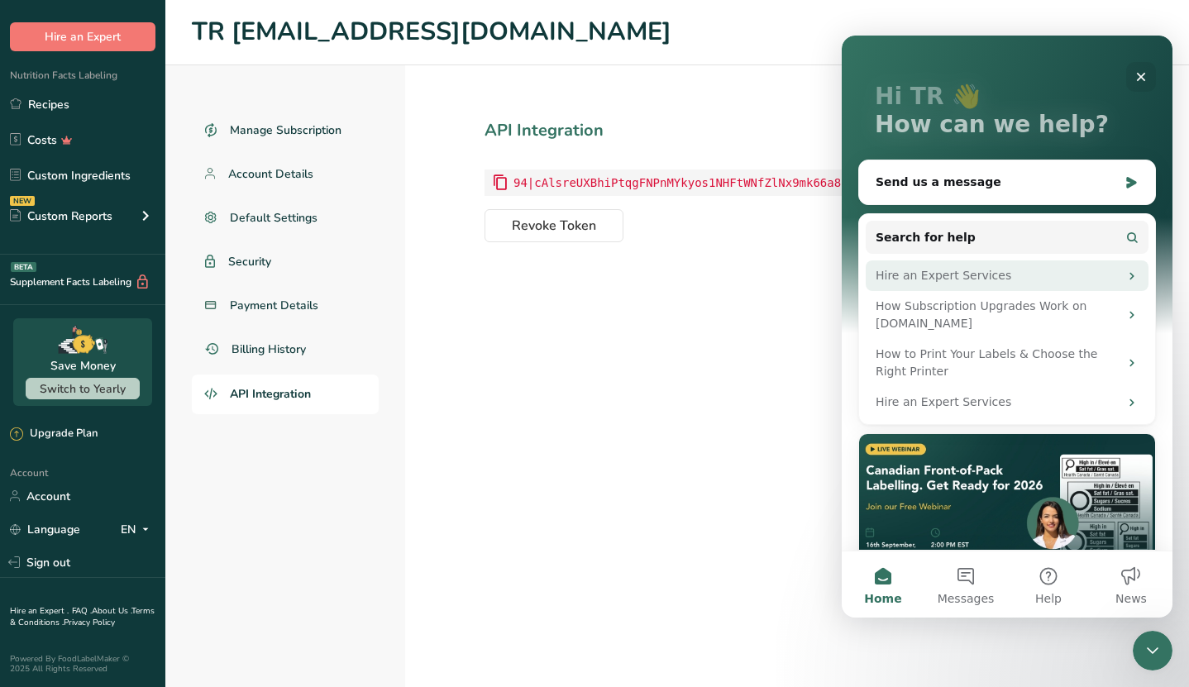
click at [950, 267] on div "Hire an Expert Services" at bounding box center [996, 275] width 243 height 17
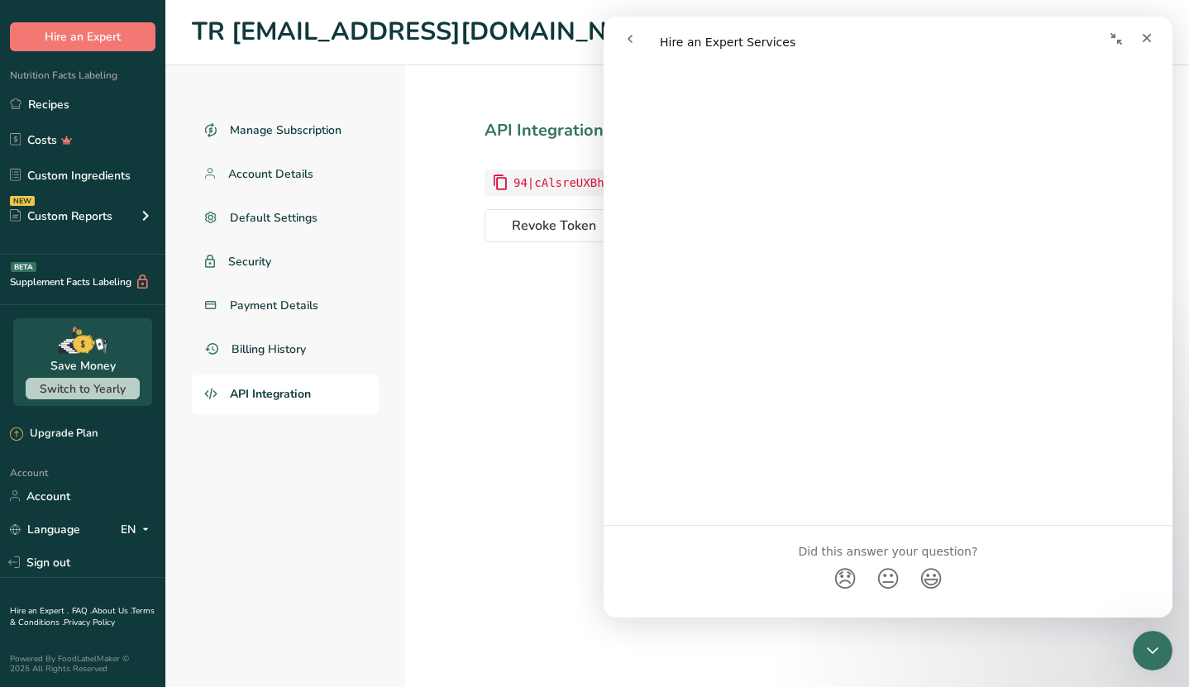
scroll to position [1187, 0]
click at [625, 40] on icon "go back" at bounding box center [629, 38] width 13 height 13
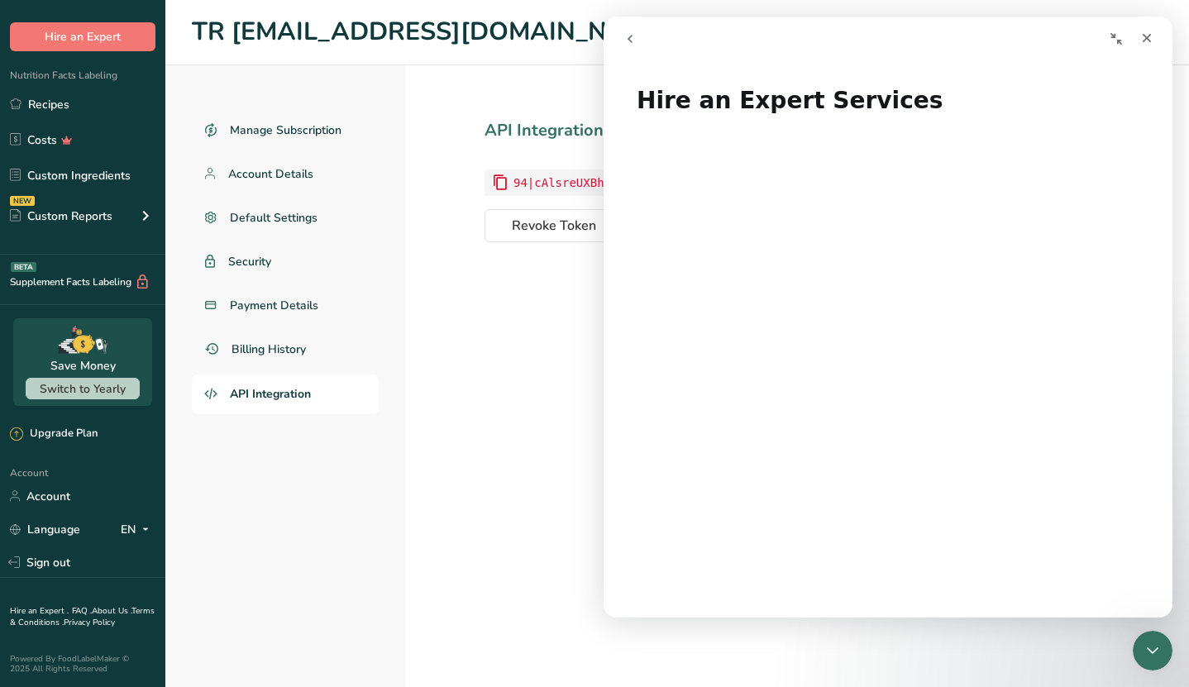
click at [640, 31] on button "go back" at bounding box center [629, 38] width 31 height 31
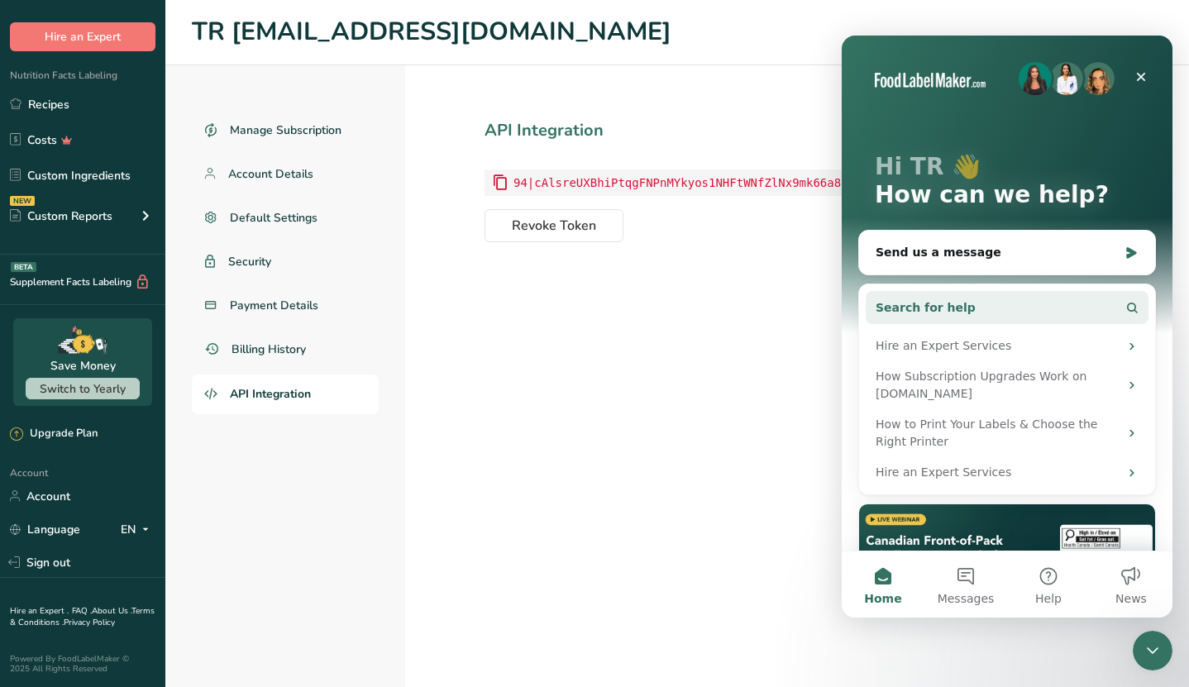
click at [964, 308] on button "Search for help" at bounding box center [1007, 307] width 283 height 33
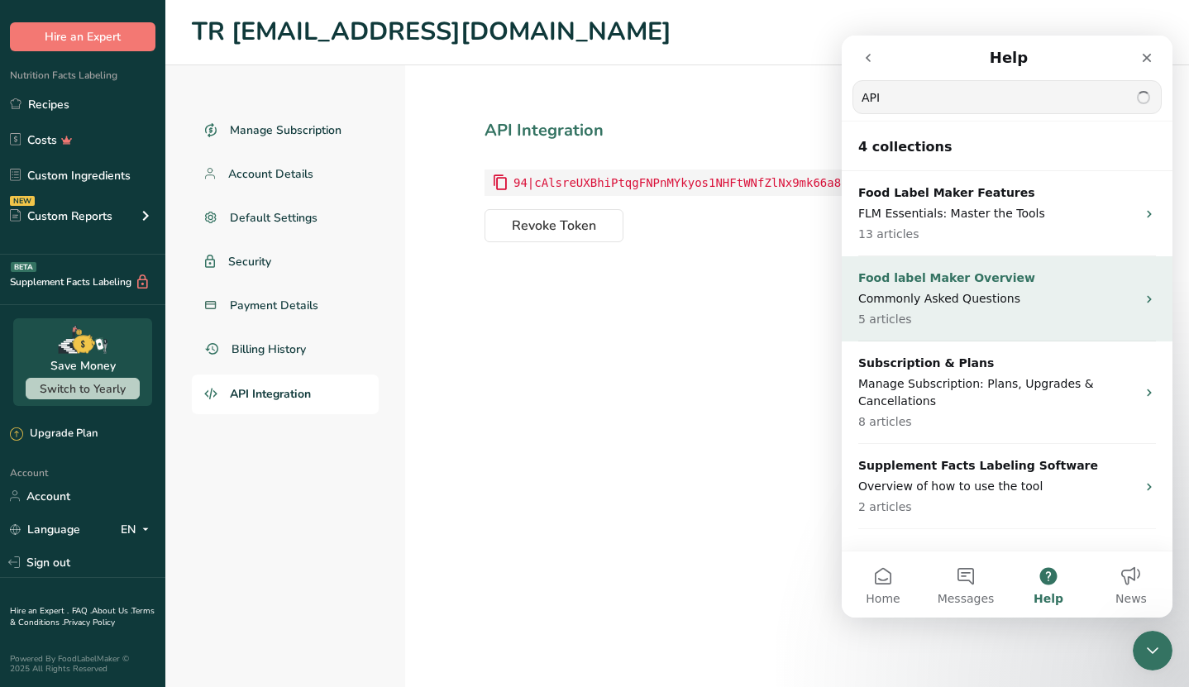
type input "API"
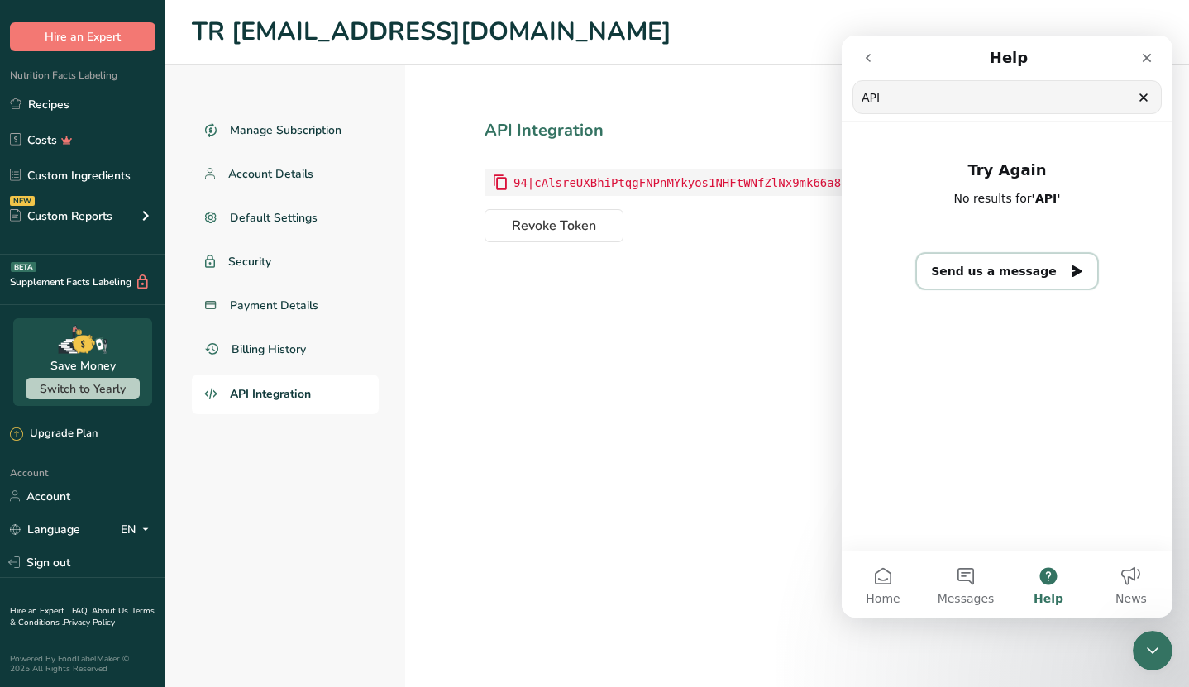
click at [948, 270] on button "Send us a message" at bounding box center [1007, 271] width 180 height 35
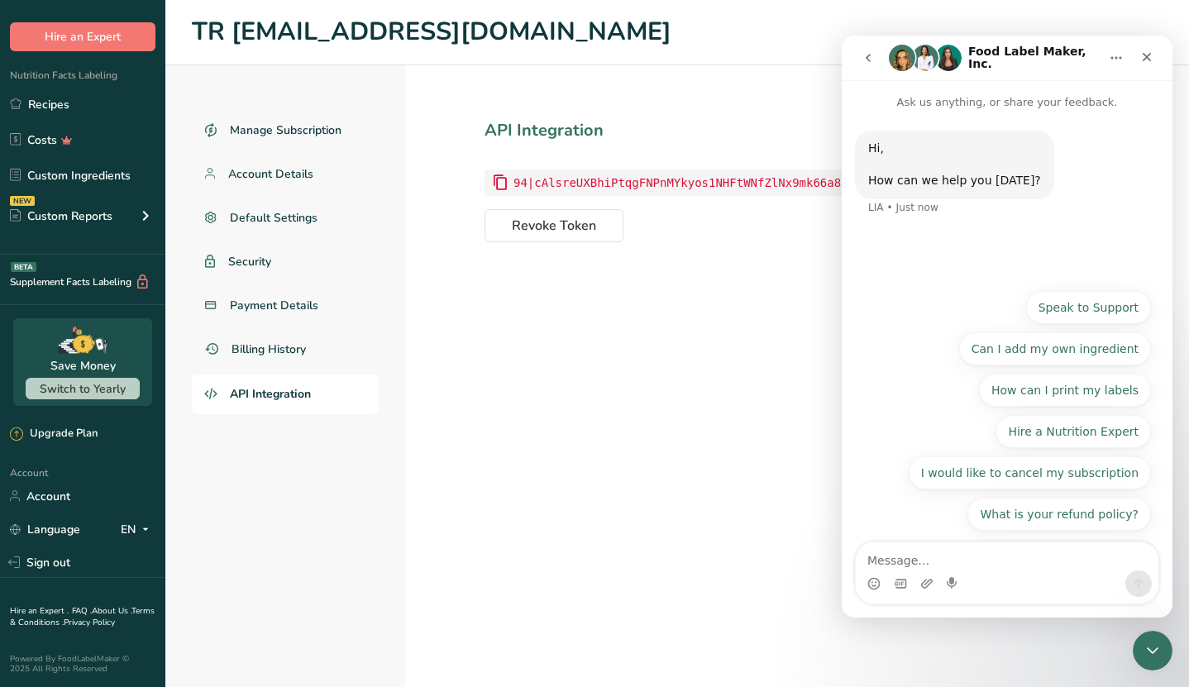
click at [919, 565] on textarea "Message…" at bounding box center [1007, 556] width 303 height 28
type textarea "I"
type textarea "D"
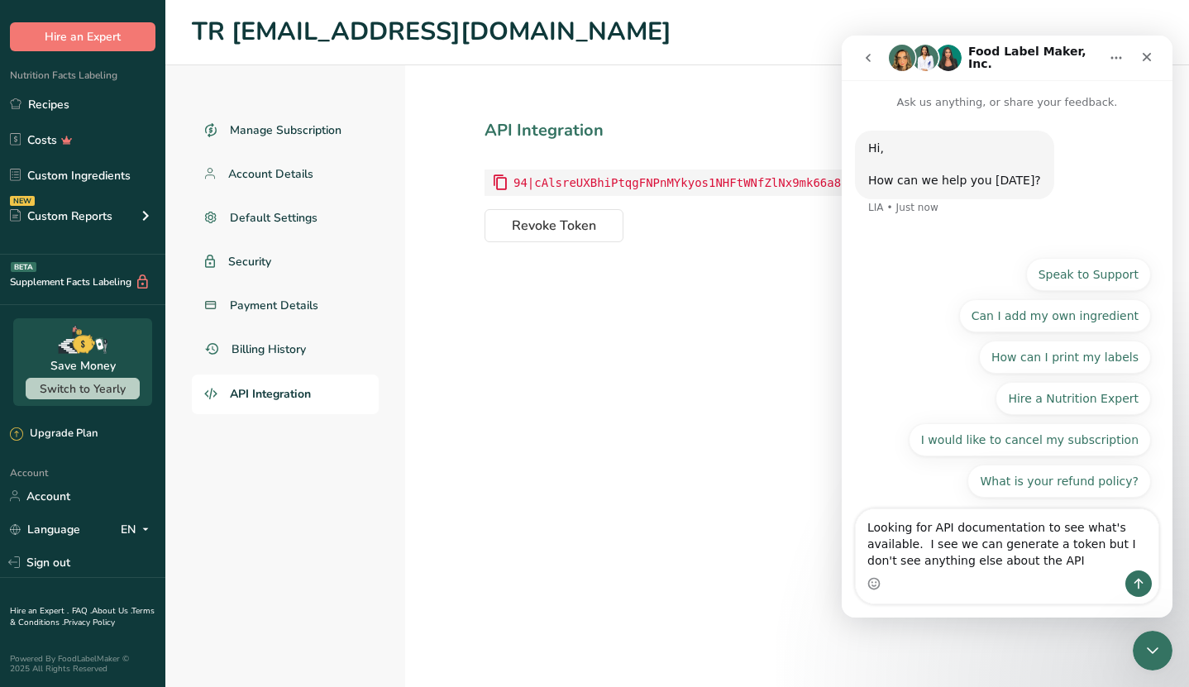
type textarea "Looking for API documentation to see what's available. I see we can generate a …"
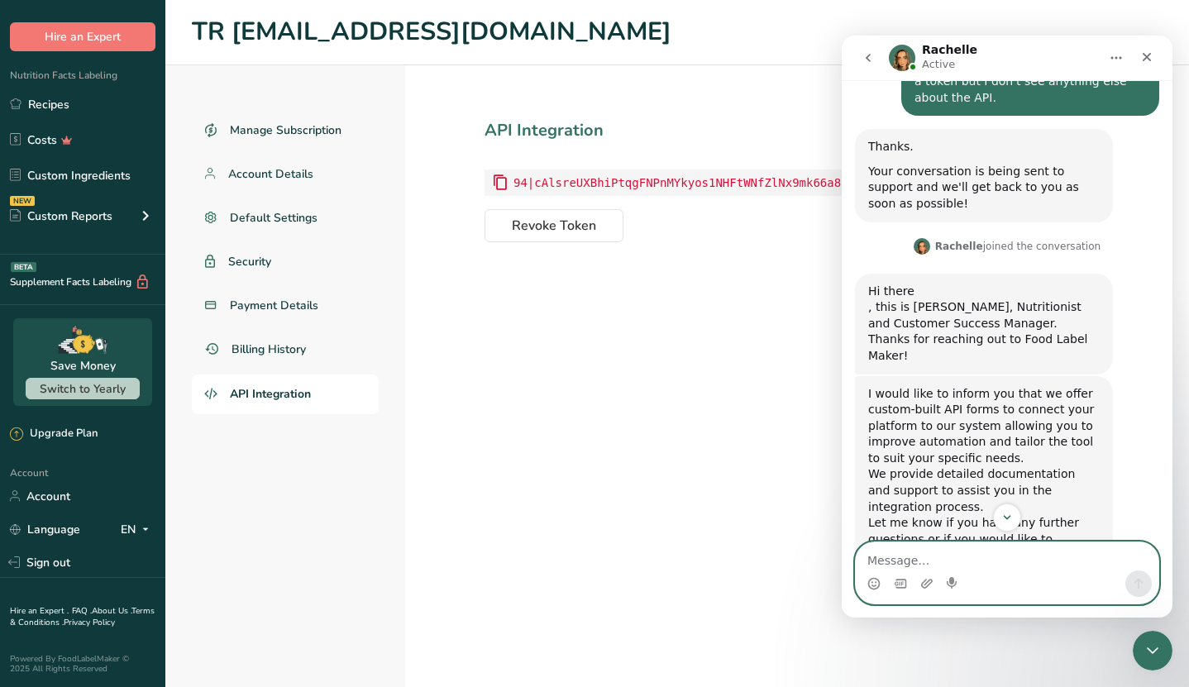
scroll to position [264, 0]
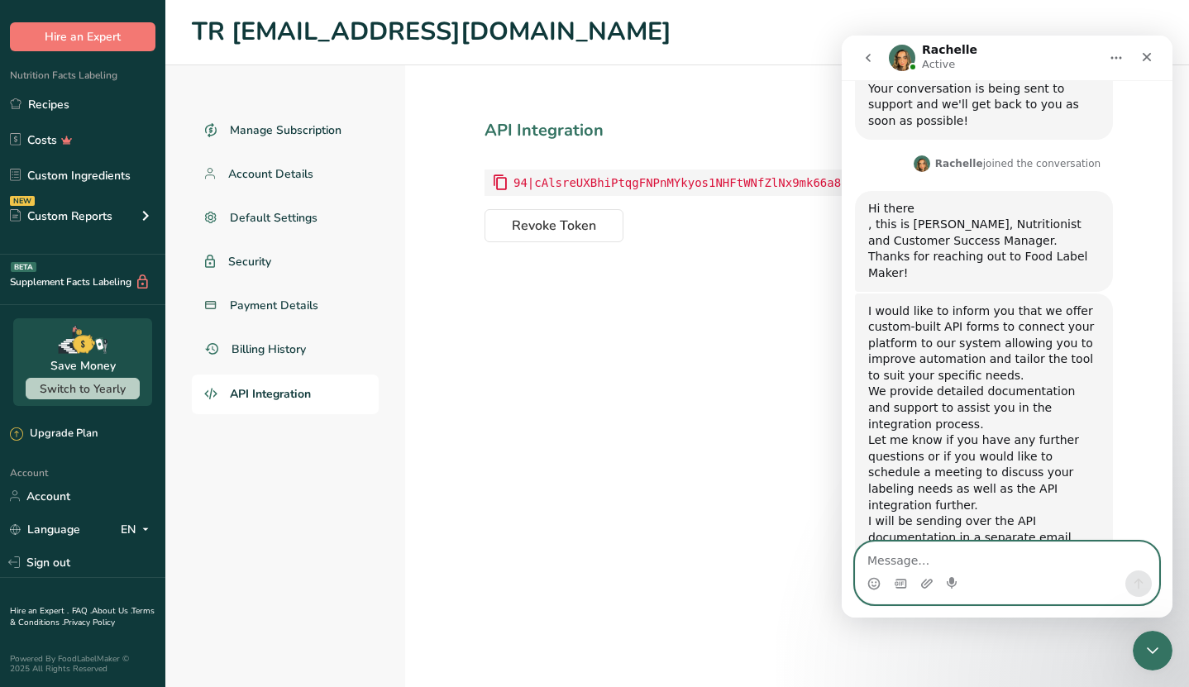
click at [904, 558] on textarea "Message…" at bounding box center [1007, 556] width 303 height 28
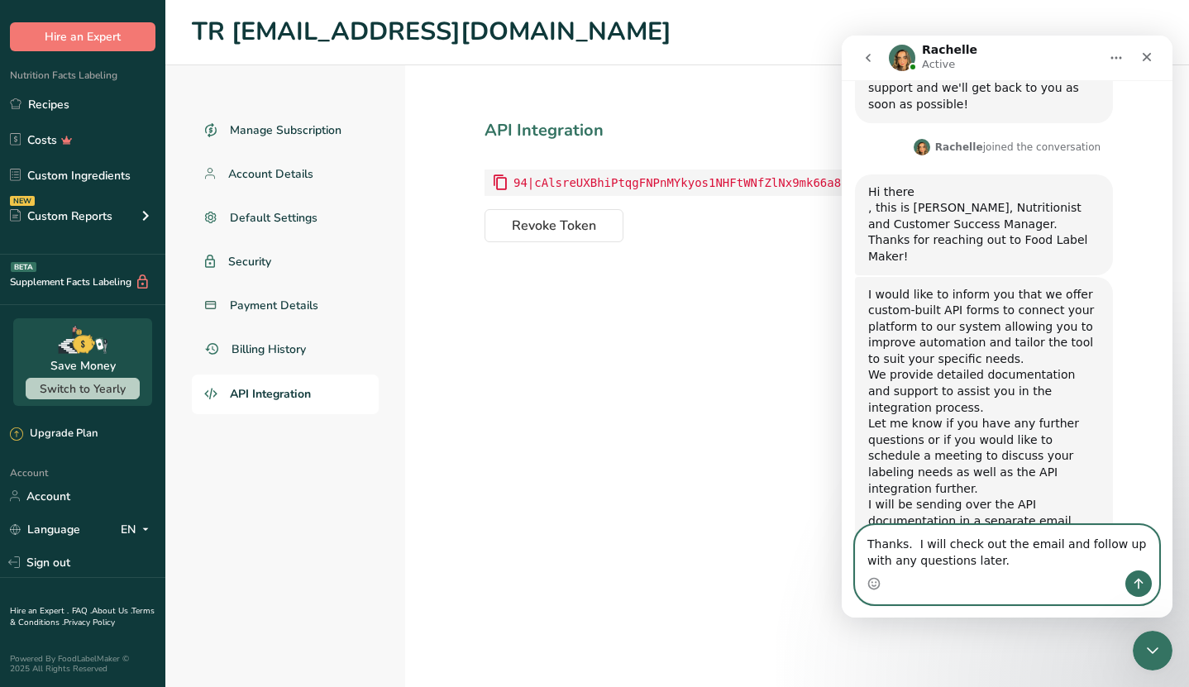
type textarea "Thanks. I will check out the email and follow up with any questions later."
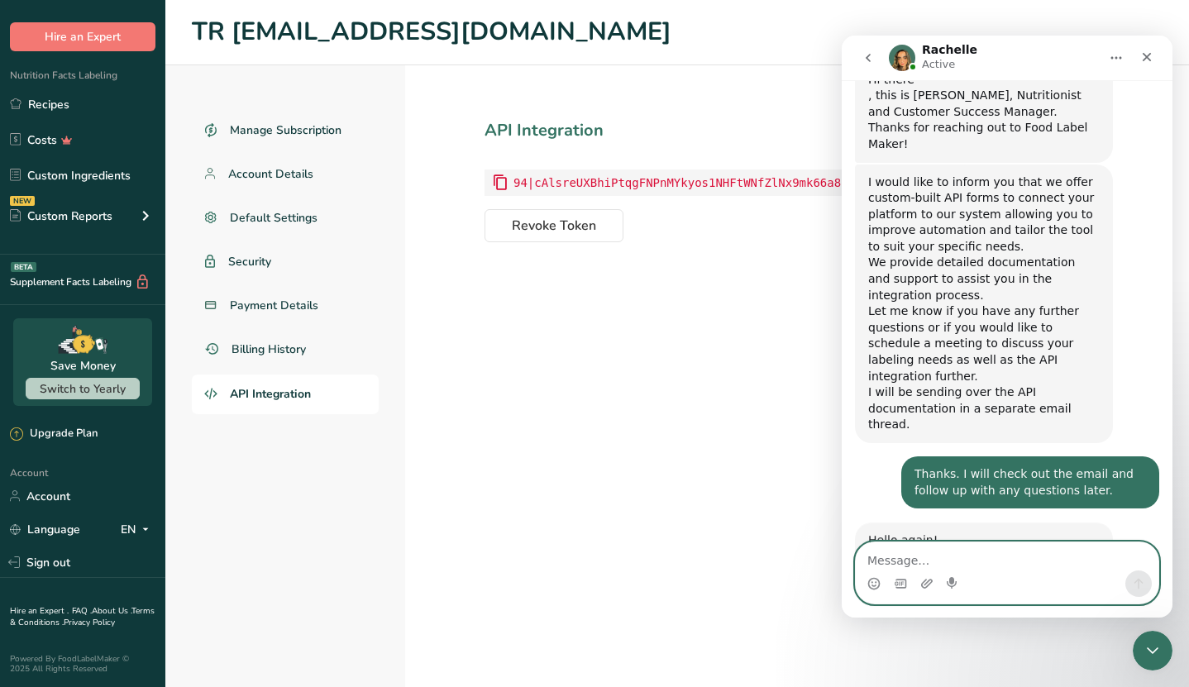
scroll to position [443, 0]
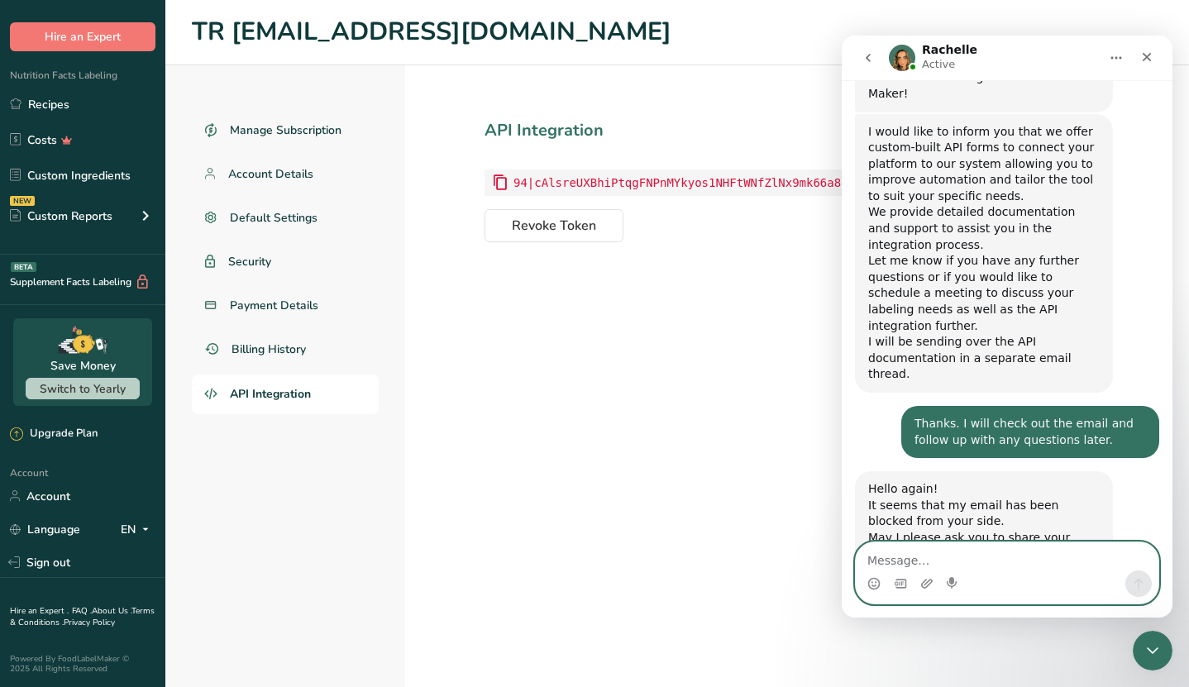
click at [911, 563] on textarea "Message…" at bounding box center [1007, 556] width 303 height 28
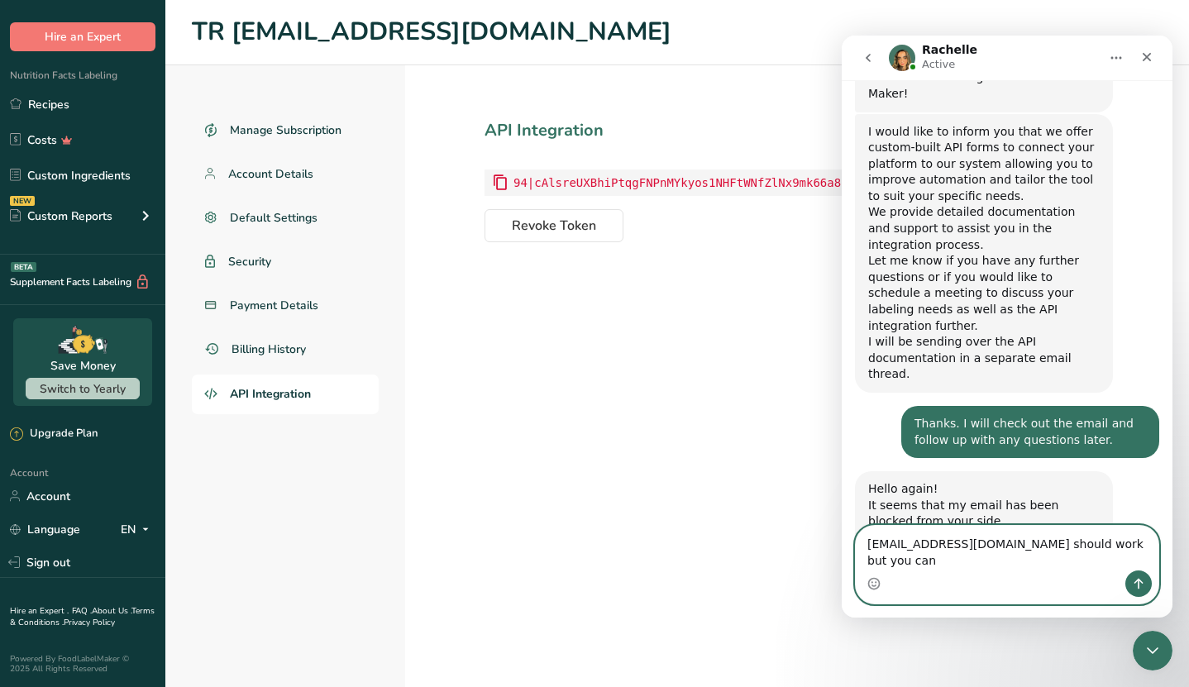
scroll to position [460, 0]
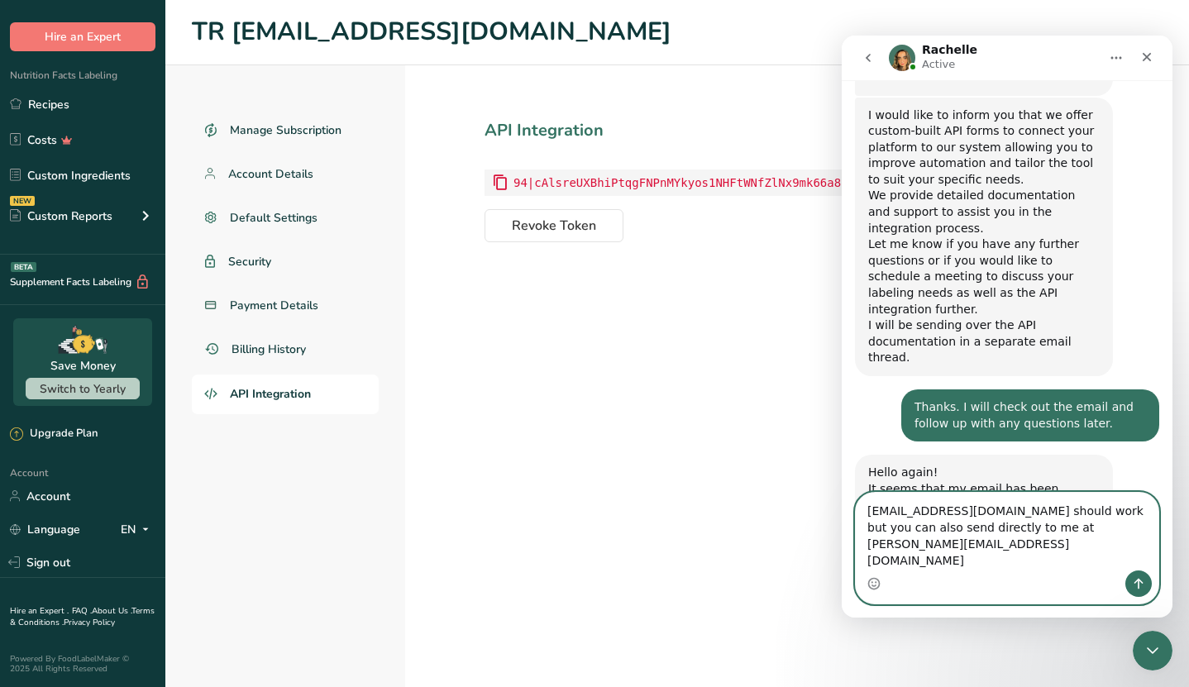
type textarea "[EMAIL_ADDRESS][DOMAIN_NAME] should work but you can also send directly to me a…"
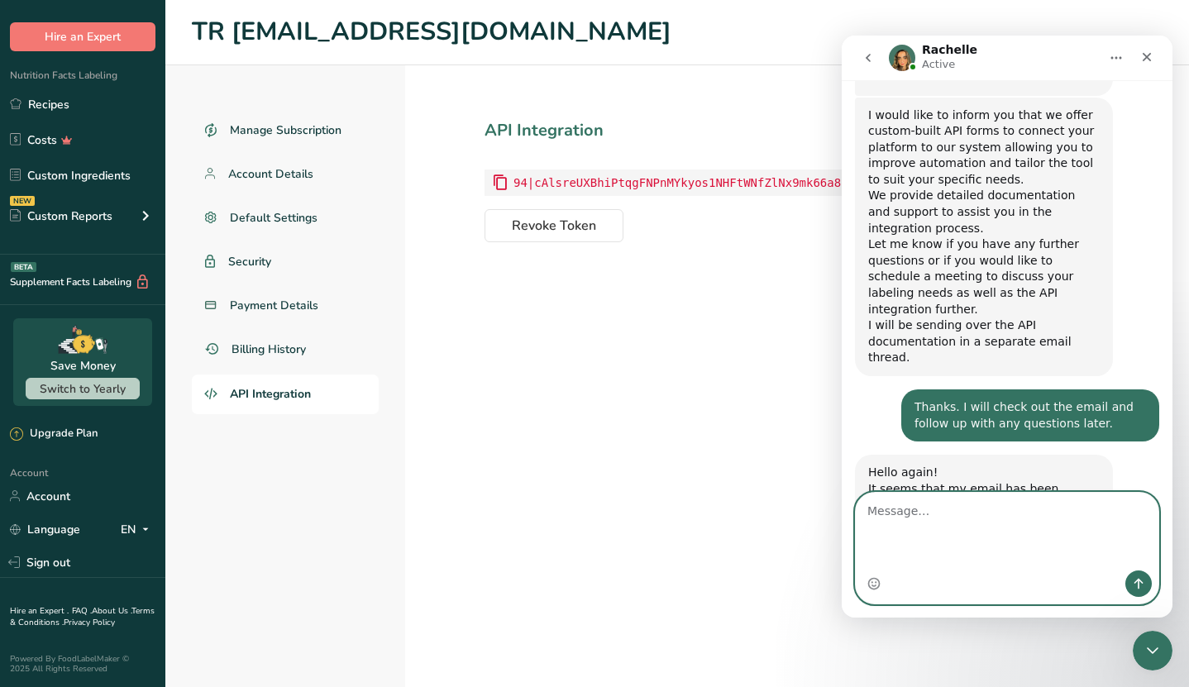
scroll to position [525, 0]
